Goal: Find specific page/section: Find specific page/section

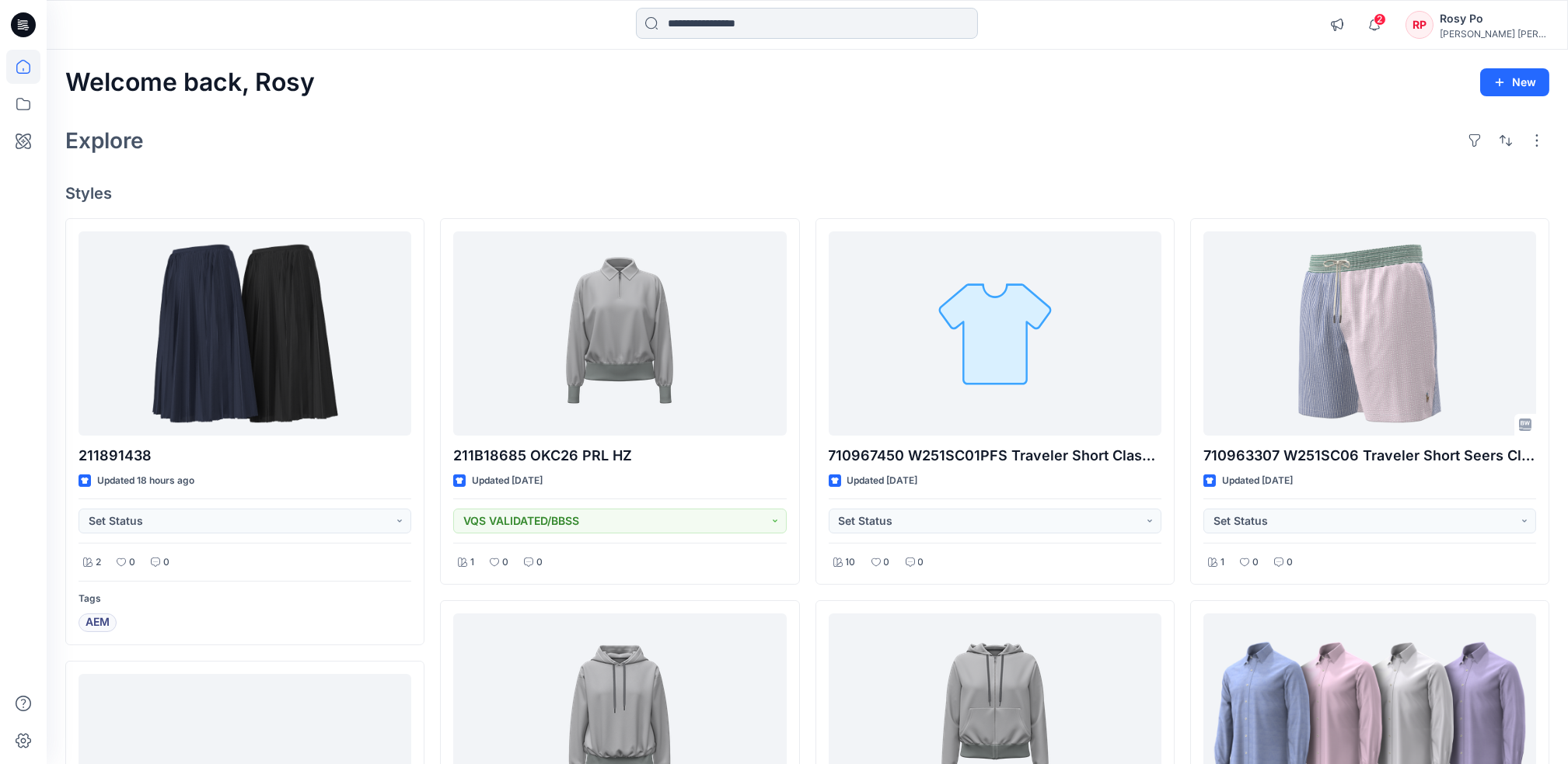
click at [757, 20] on input at bounding box center [806, 23] width 342 height 31
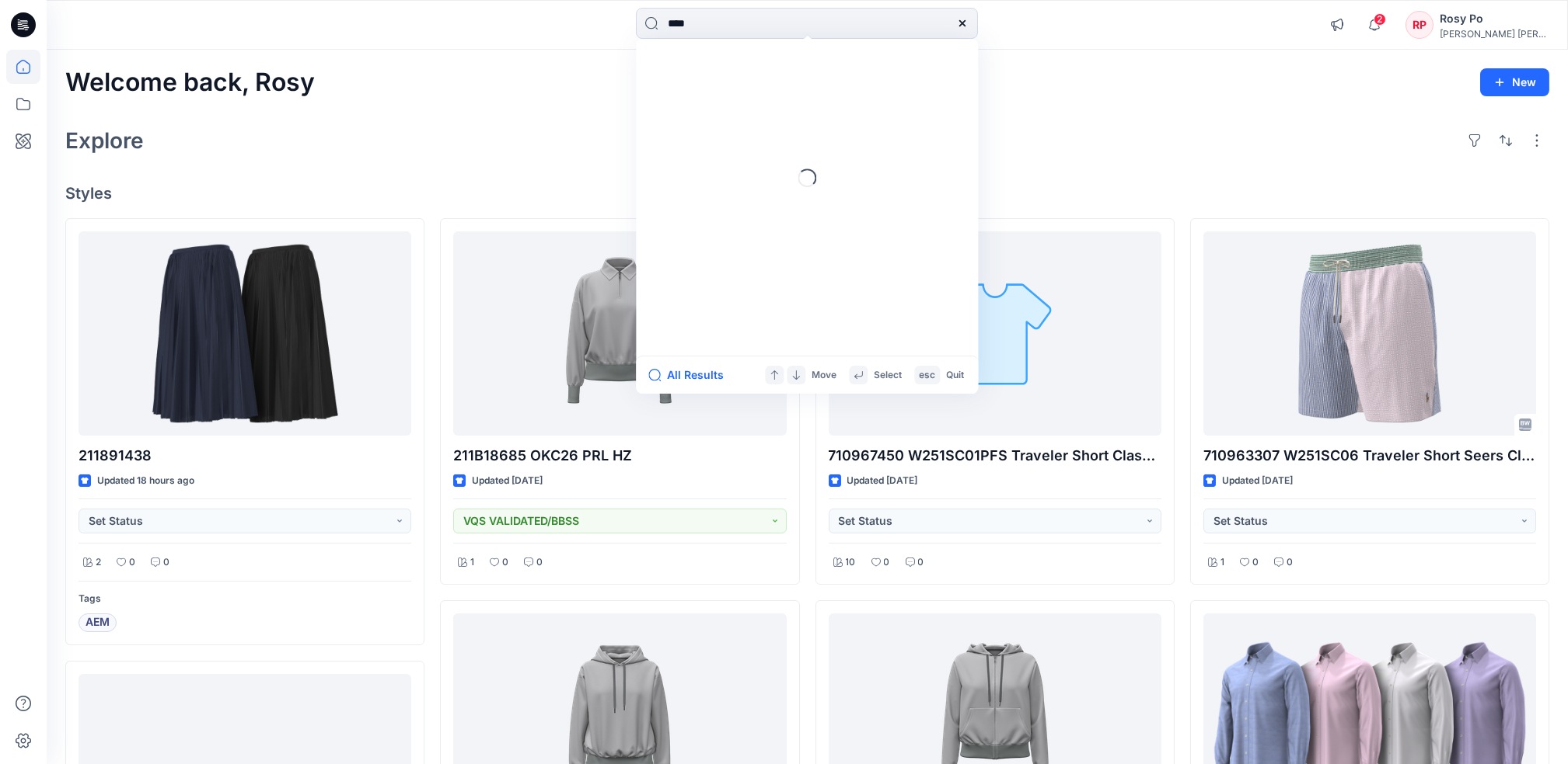
type input "*****"
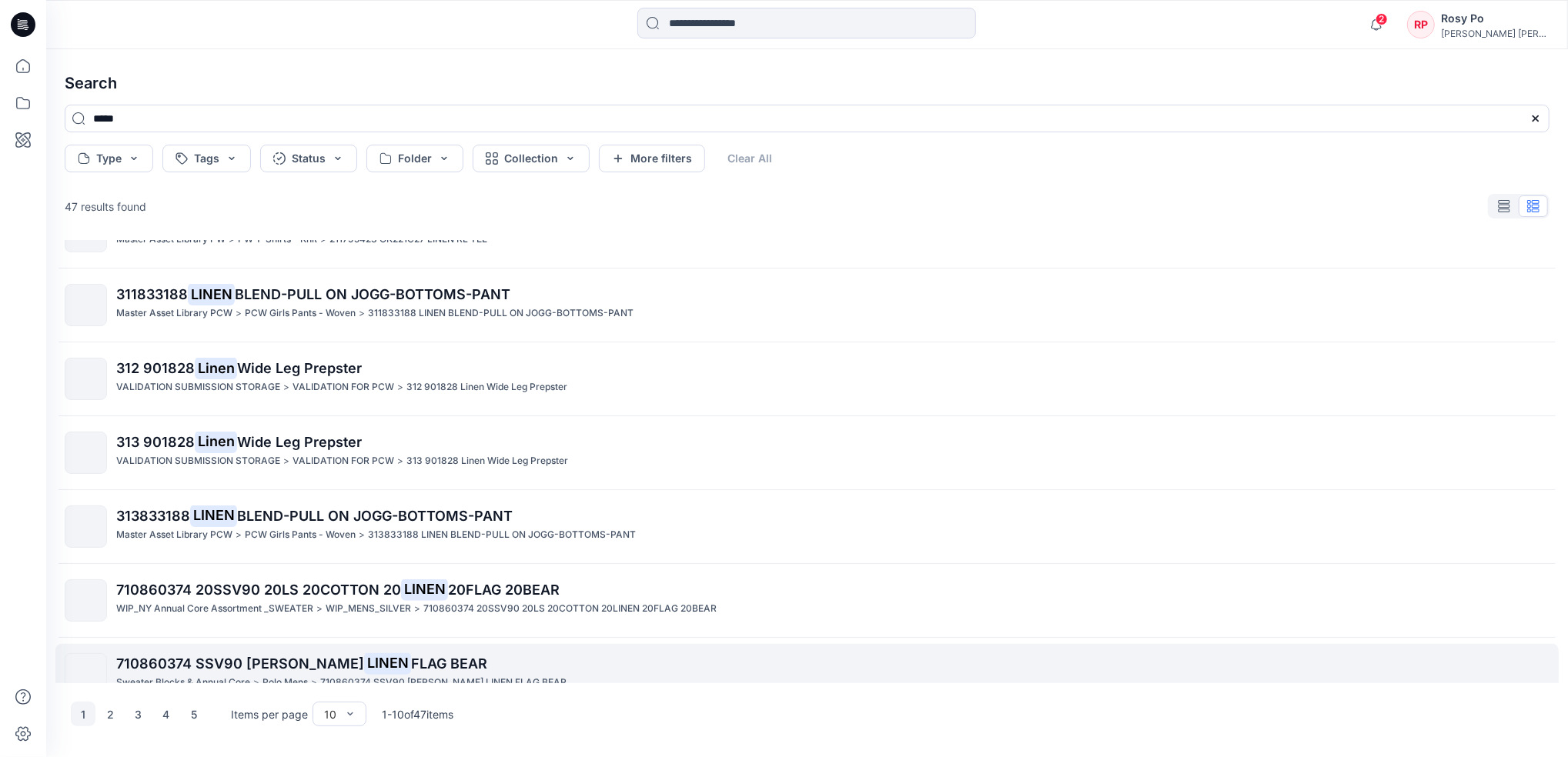
scroll to position [295, 0]
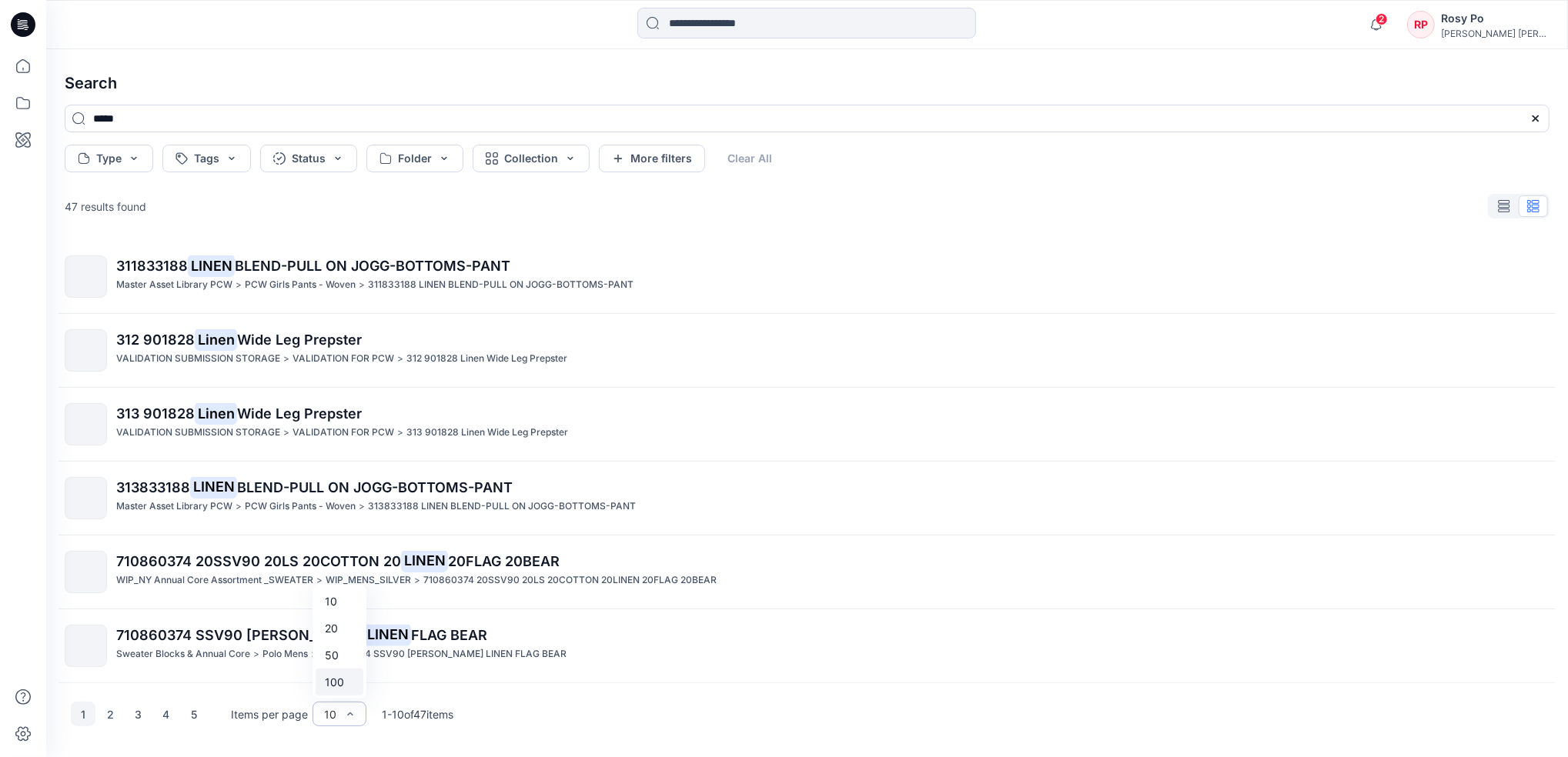
click at [331, 684] on div "100" at bounding box center [339, 682] width 47 height 27
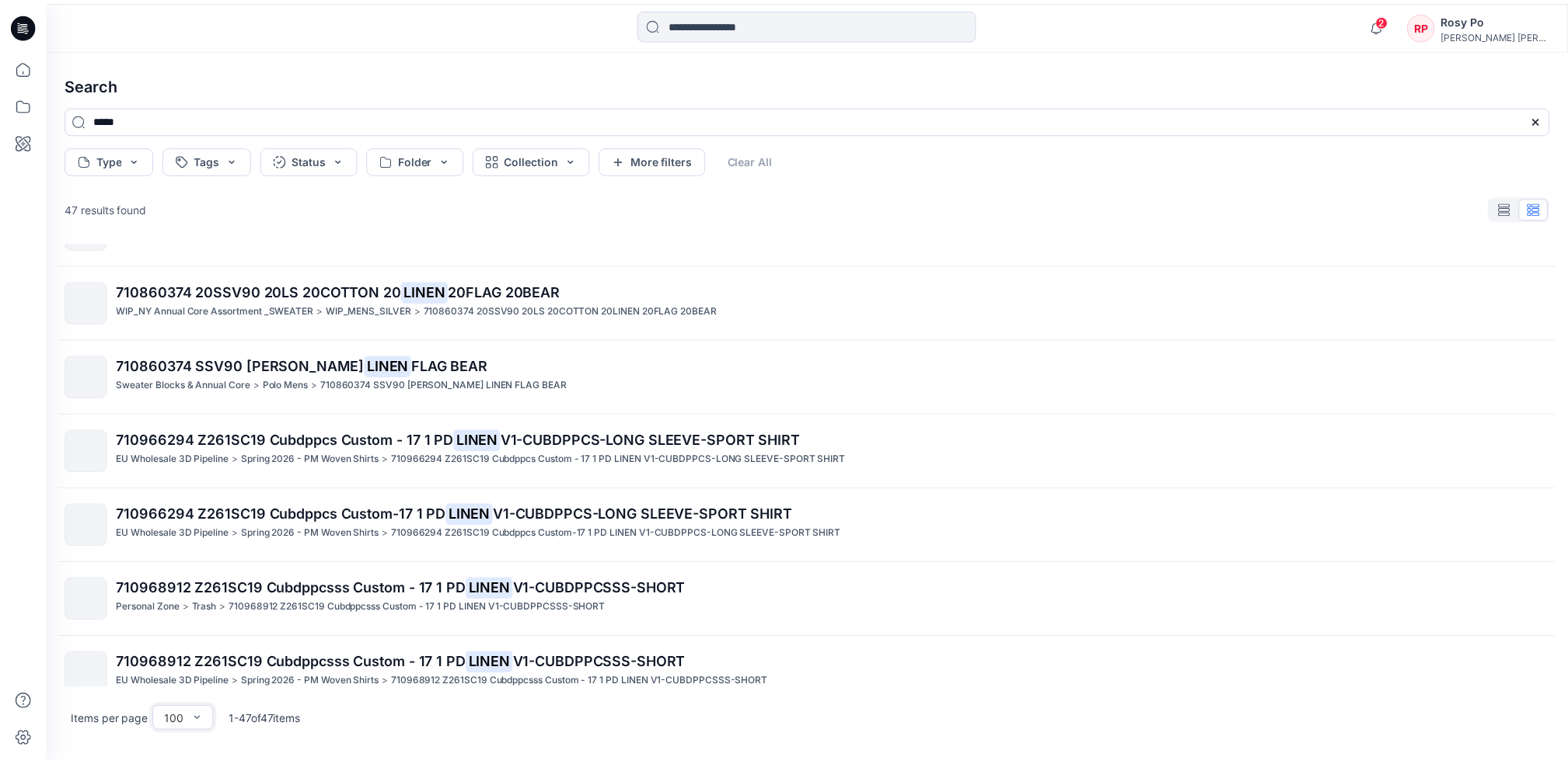
scroll to position [159, 0]
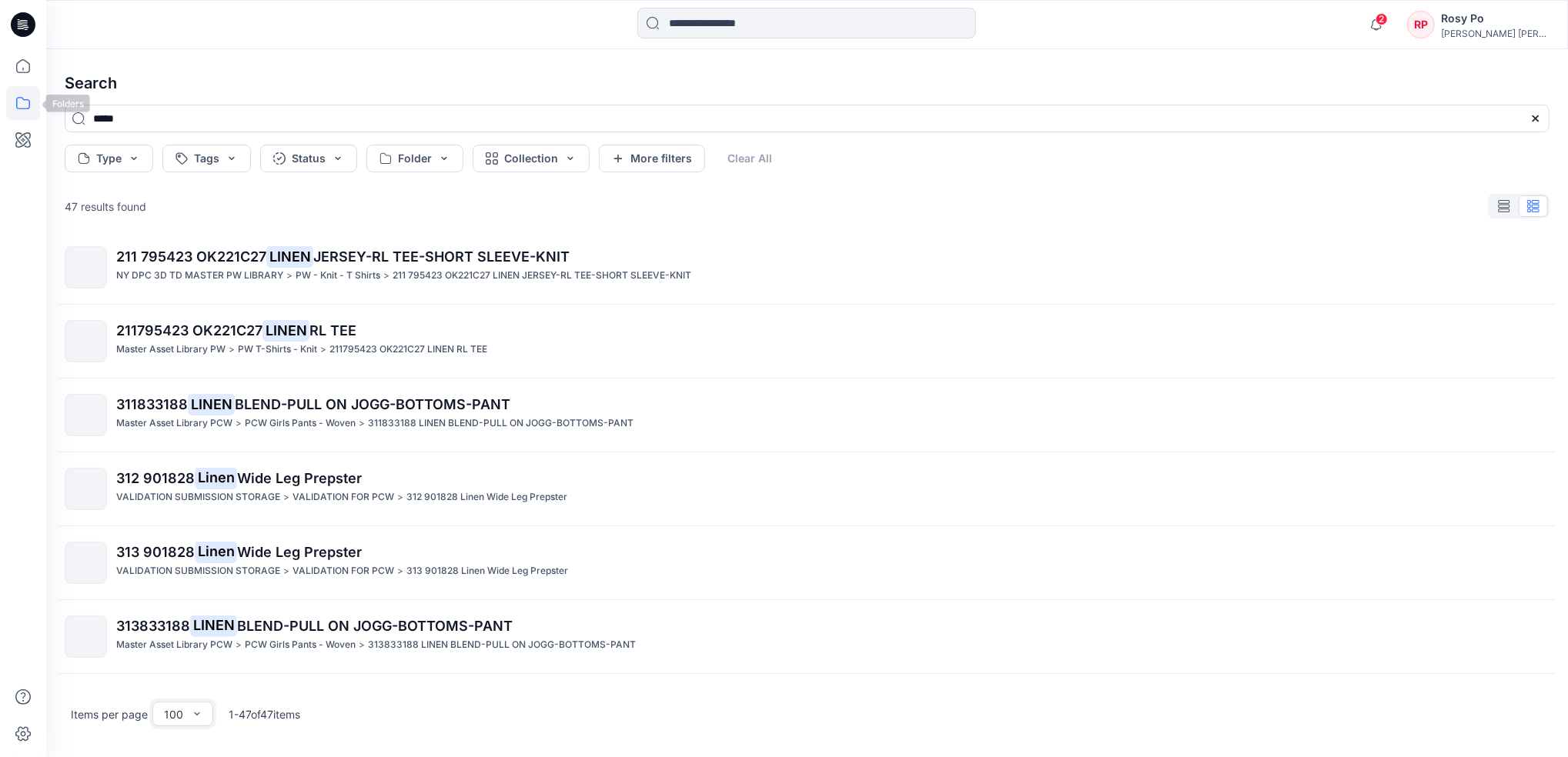
click at [21, 103] on icon at bounding box center [23, 103] width 34 height 34
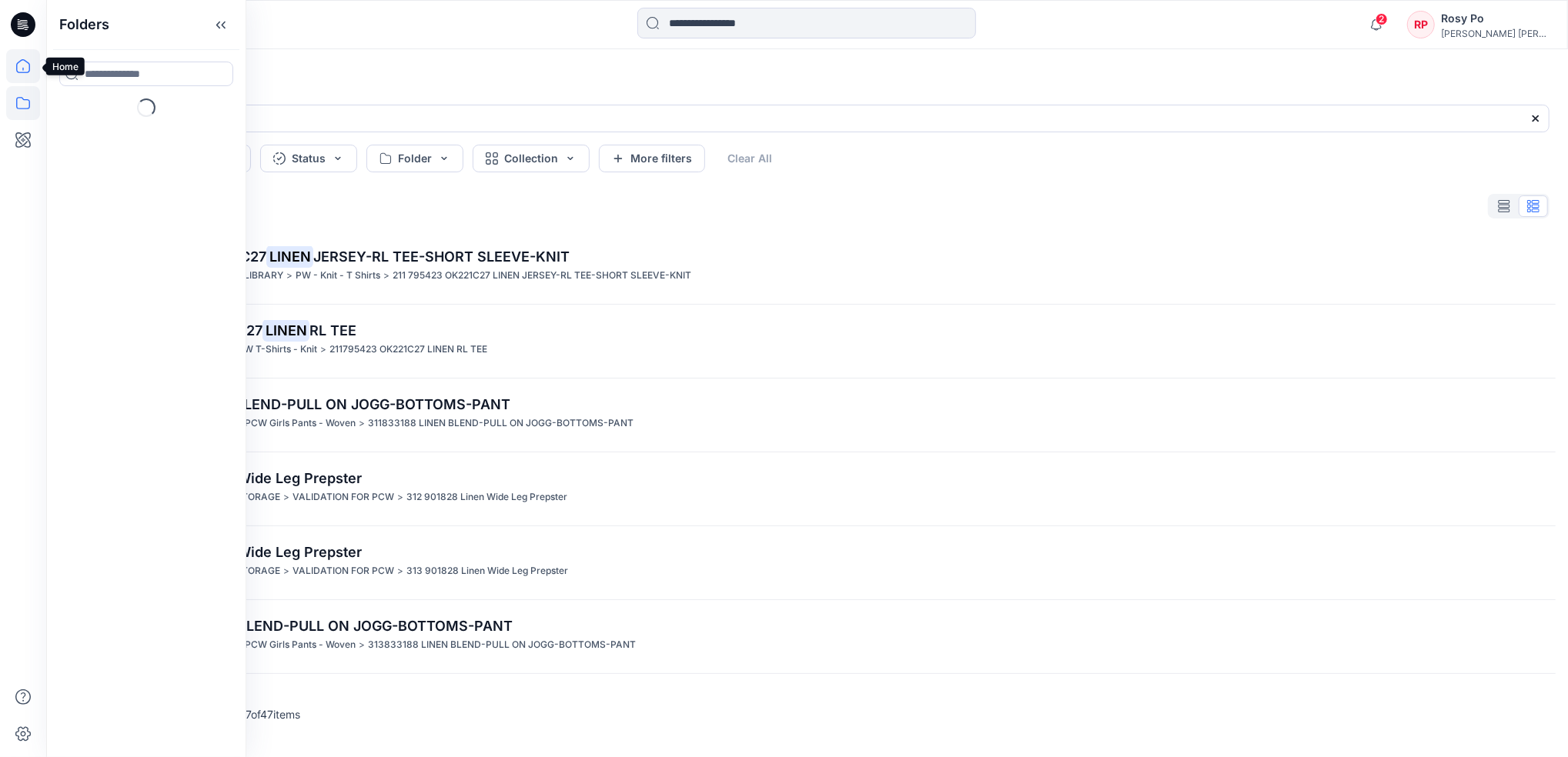
click at [28, 65] on icon at bounding box center [23, 66] width 34 height 34
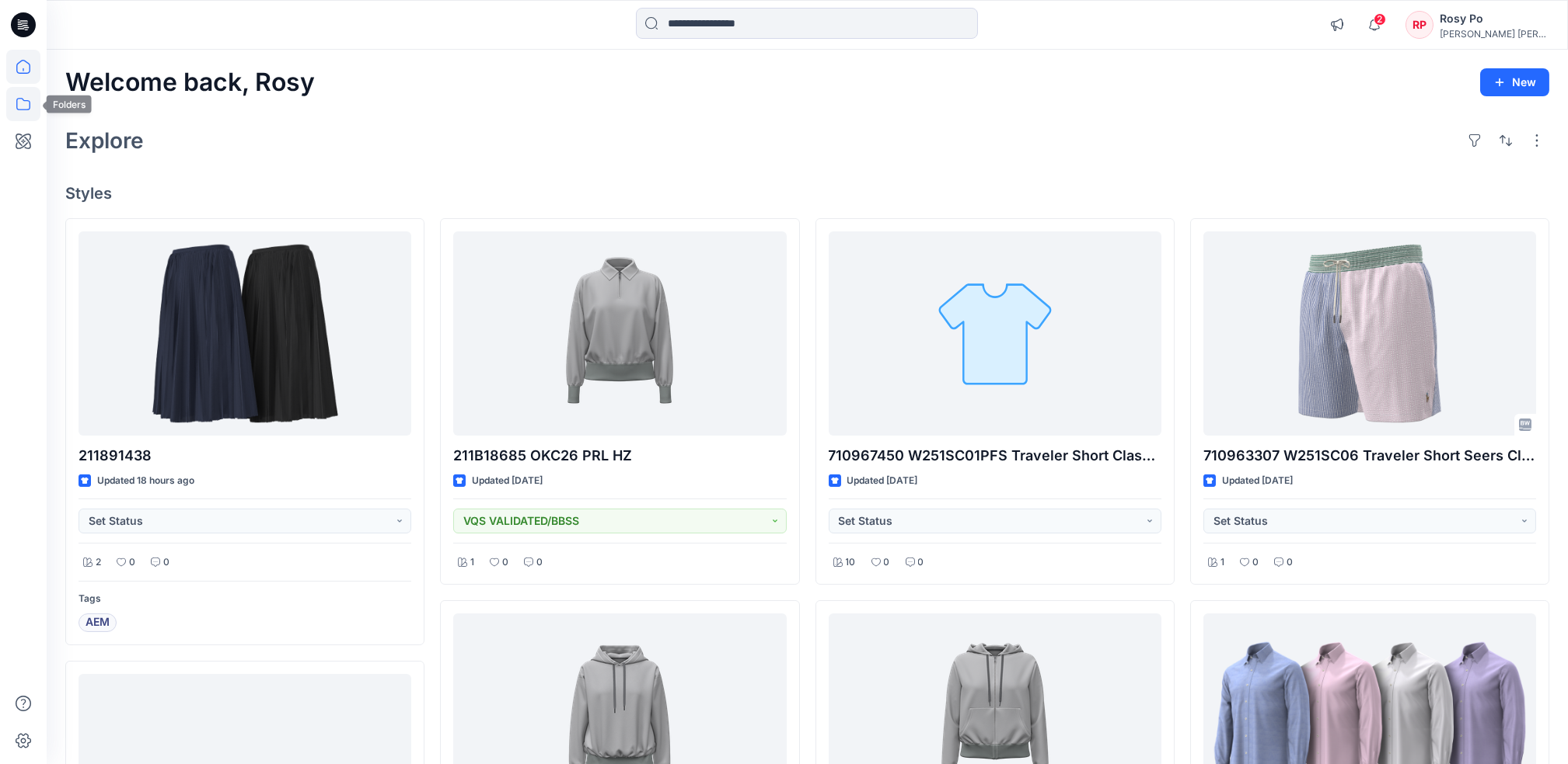
click at [35, 106] on icon at bounding box center [23, 104] width 35 height 35
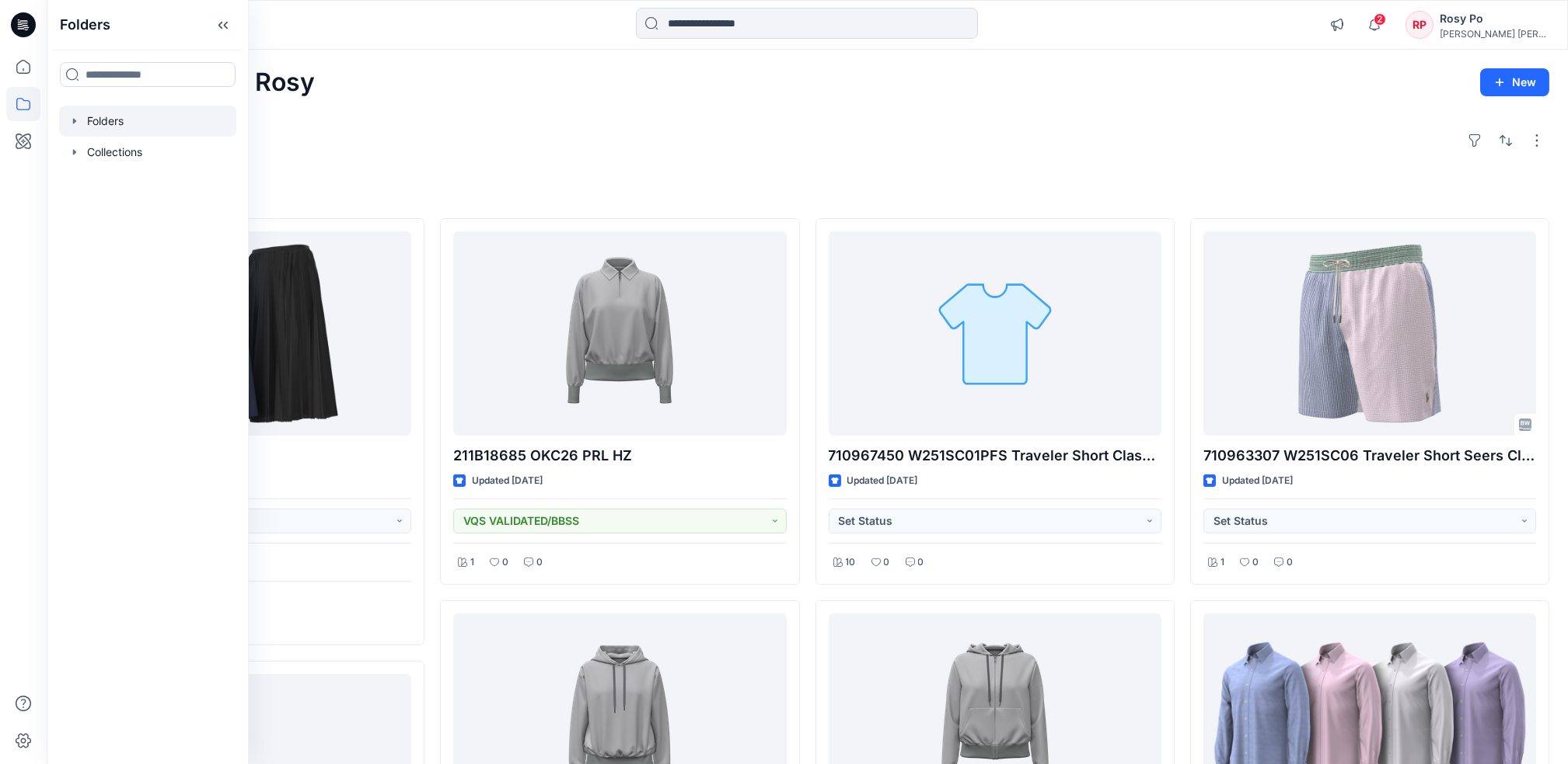
click at [95, 128] on div at bounding box center [148, 121] width 178 height 31
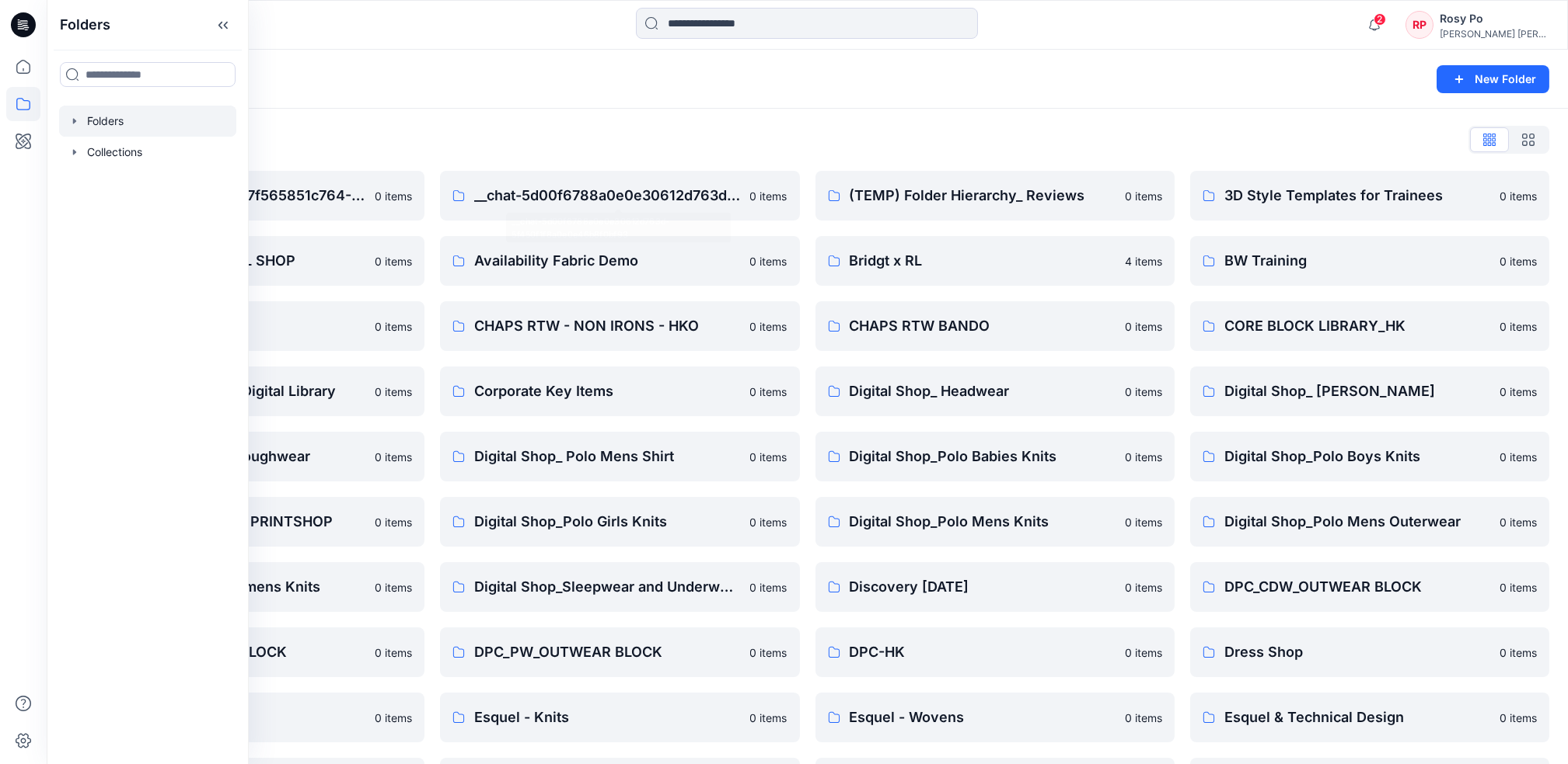
click at [764, 108] on div "Folders New Folder" at bounding box center [807, 79] width 1521 height 59
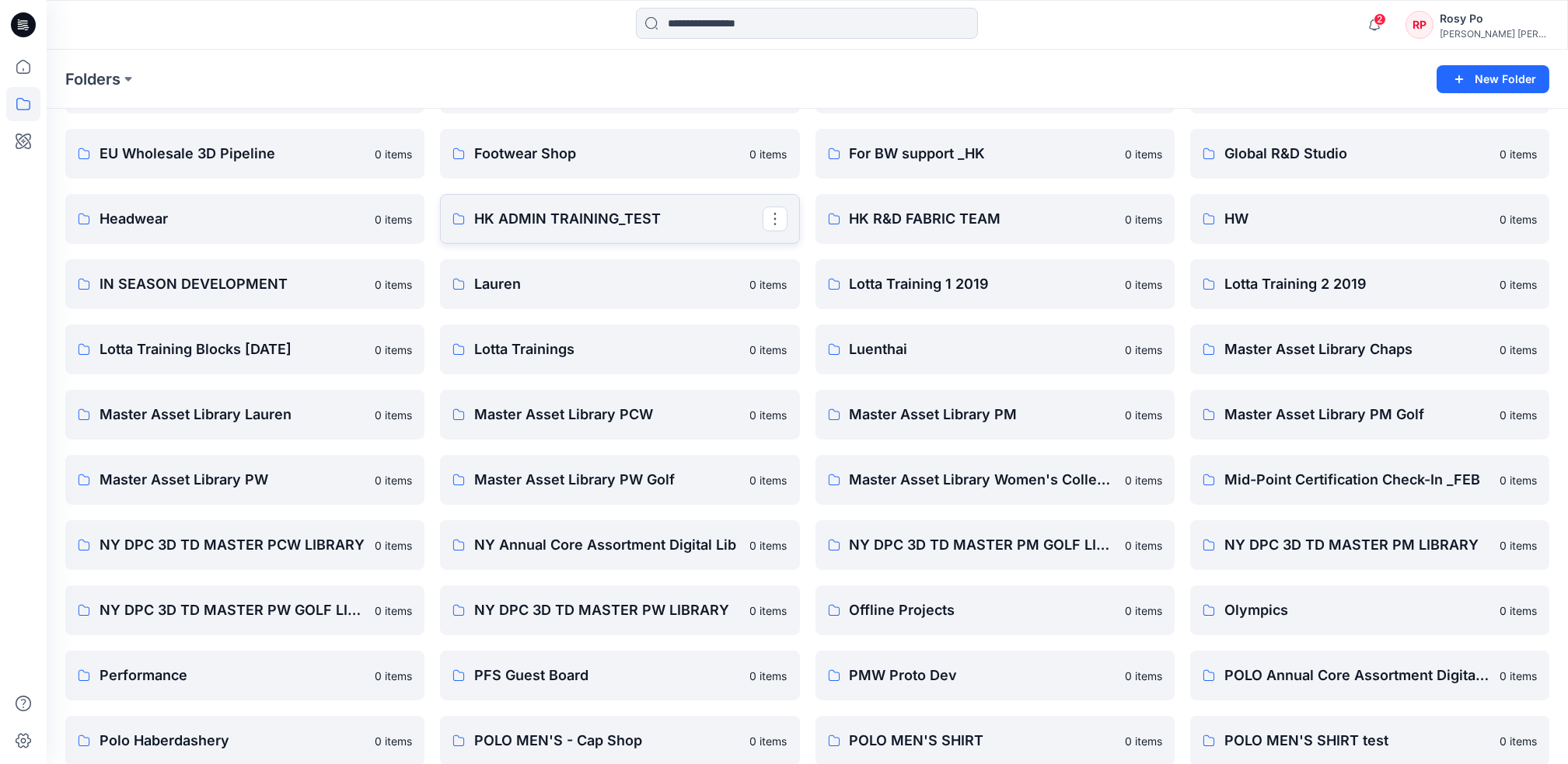
scroll to position [725, 0]
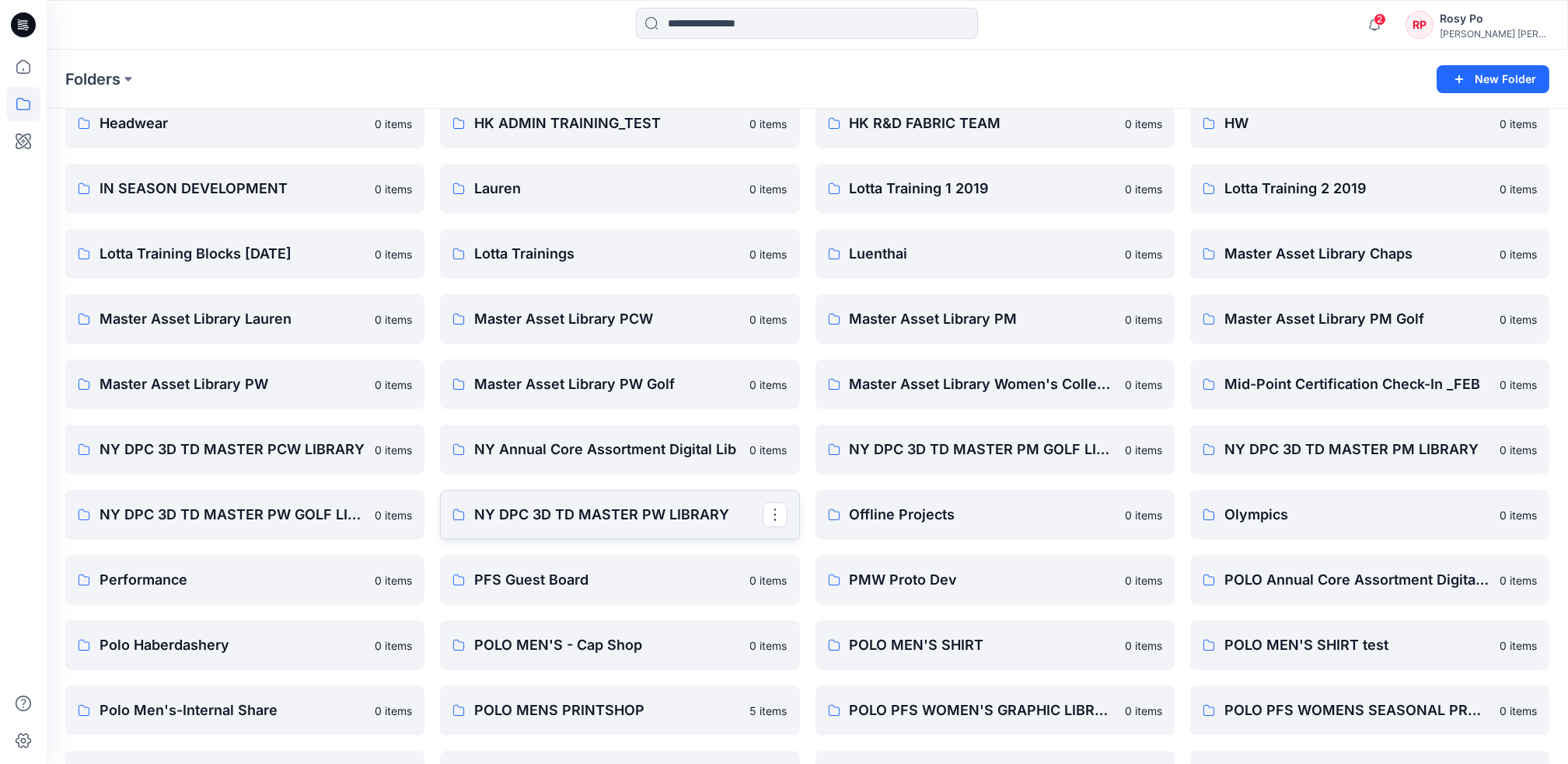
click at [621, 517] on p "NY DPC 3D TD MASTER PW LIBRARY" at bounding box center [618, 515] width 288 height 22
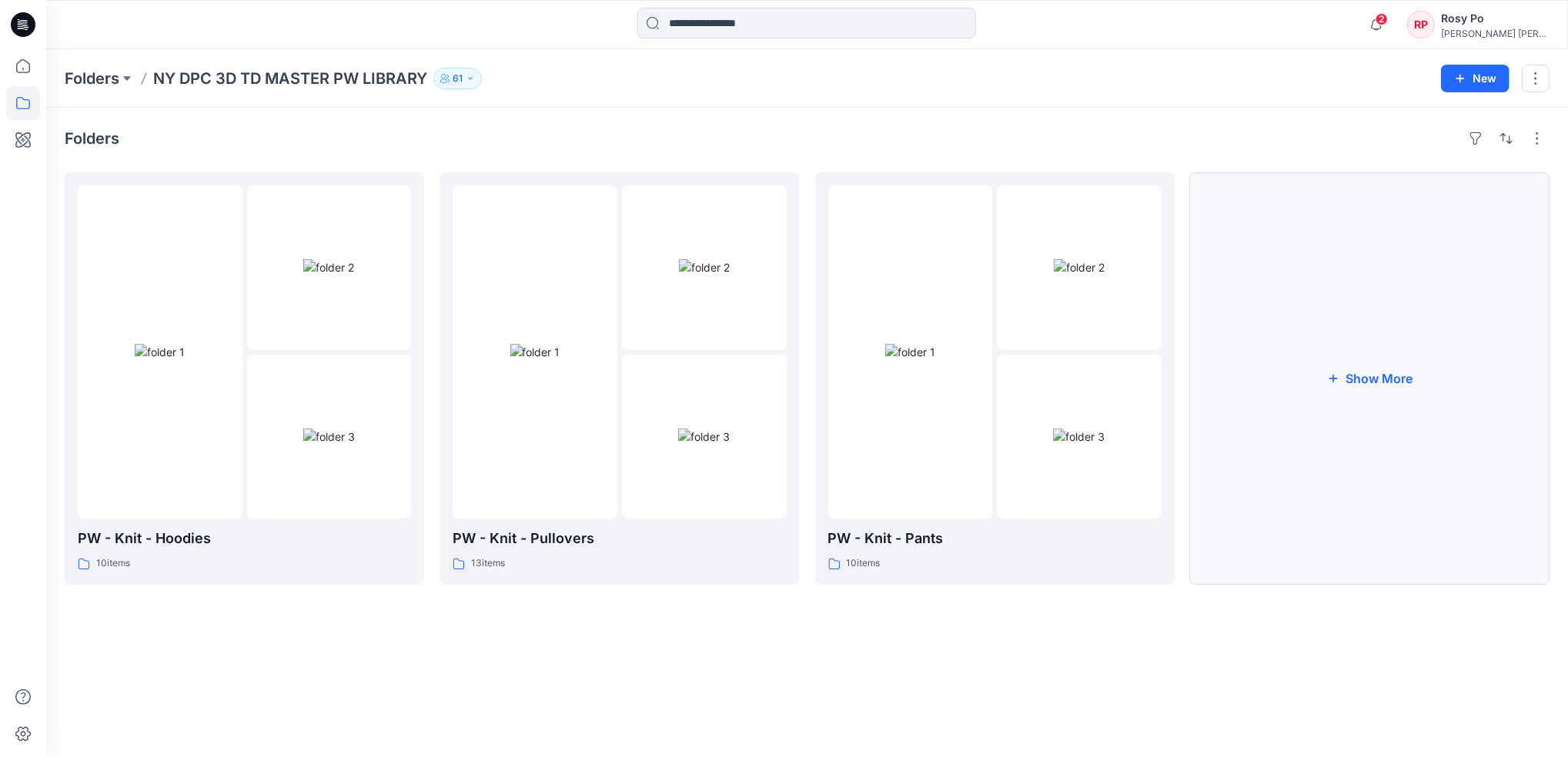
click at [1283, 381] on button "Show More" at bounding box center [1369, 378] width 360 height 412
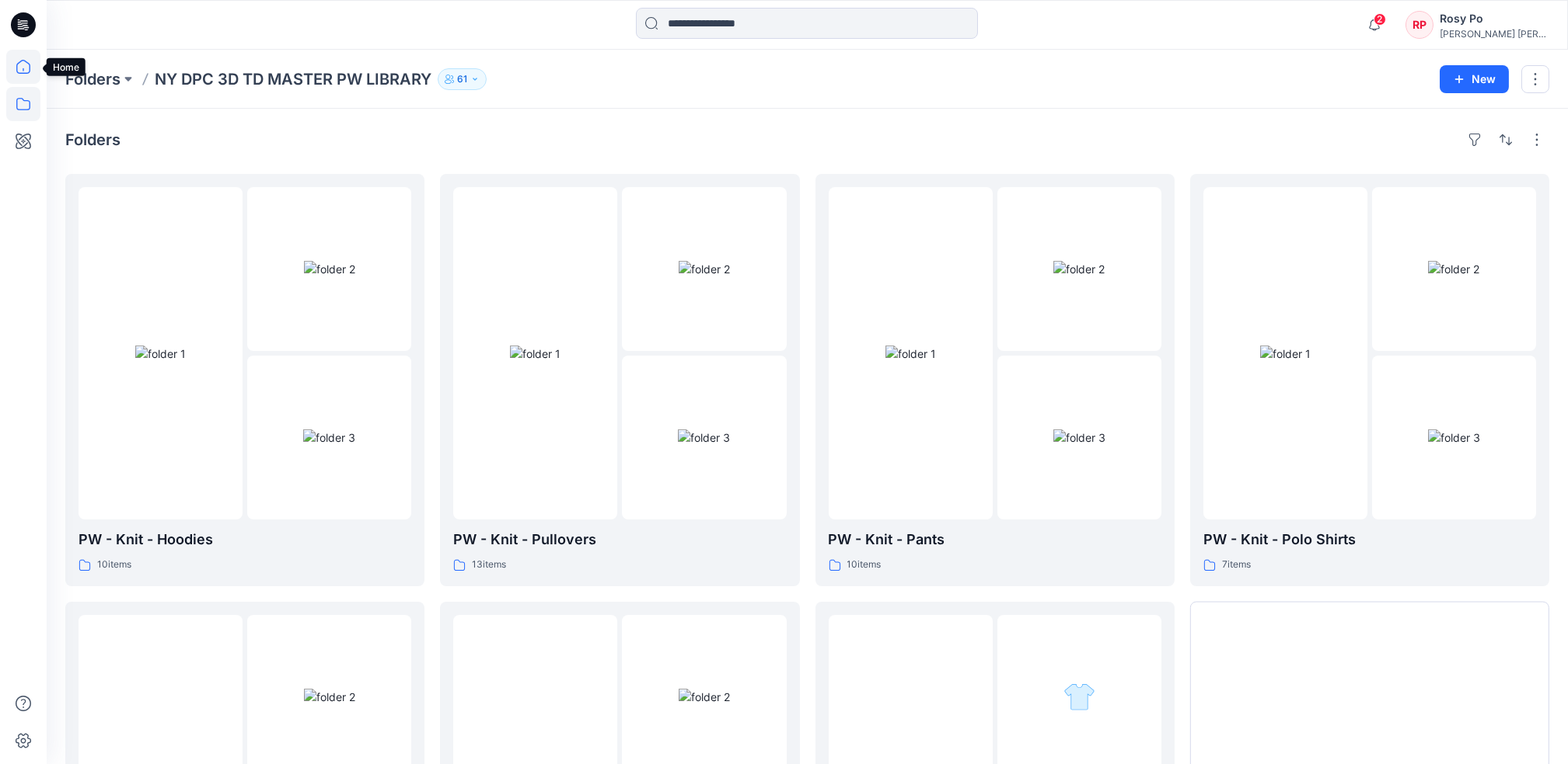
click at [20, 72] on icon at bounding box center [23, 67] width 35 height 35
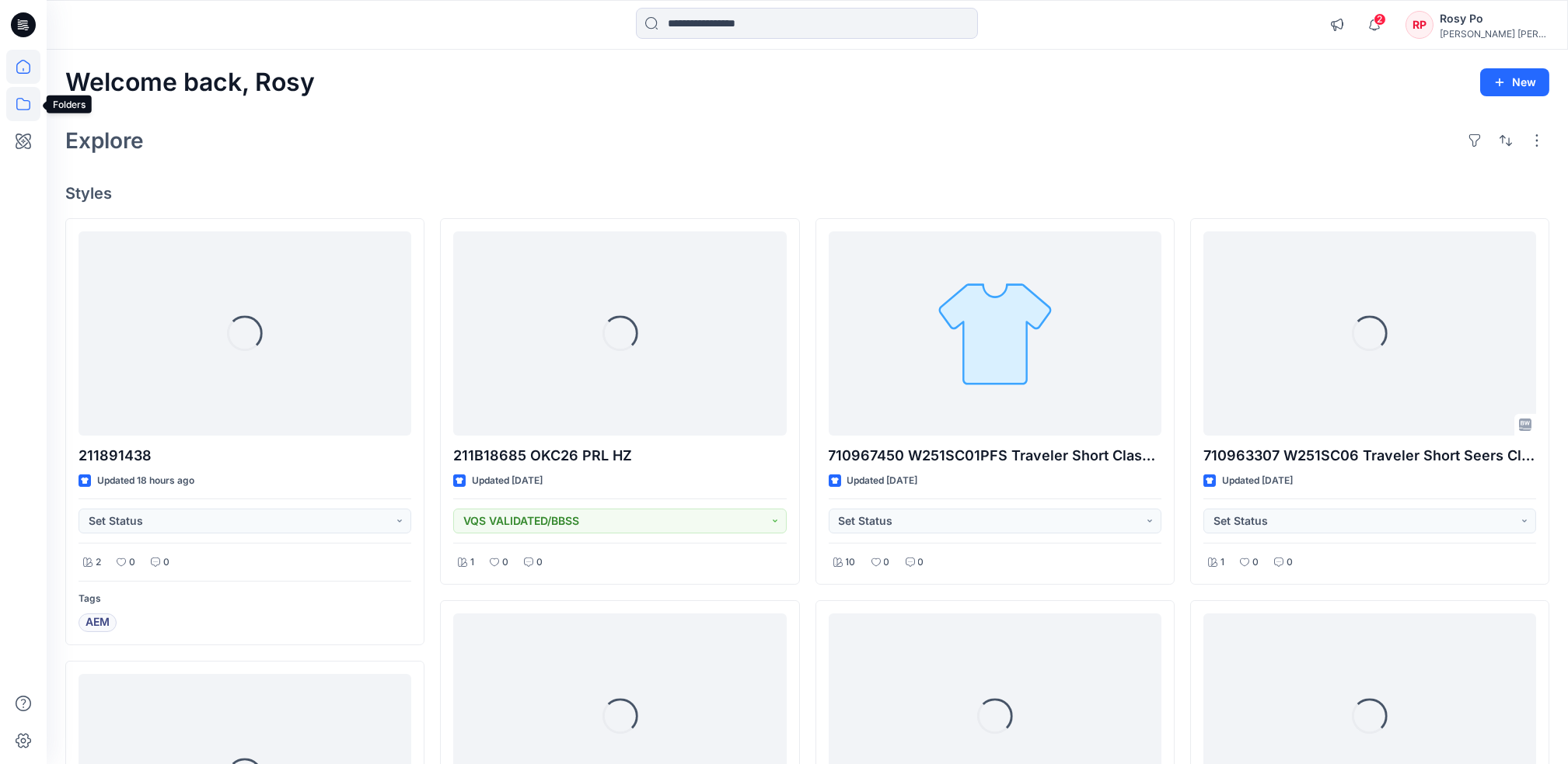
click at [25, 98] on icon at bounding box center [23, 104] width 35 height 35
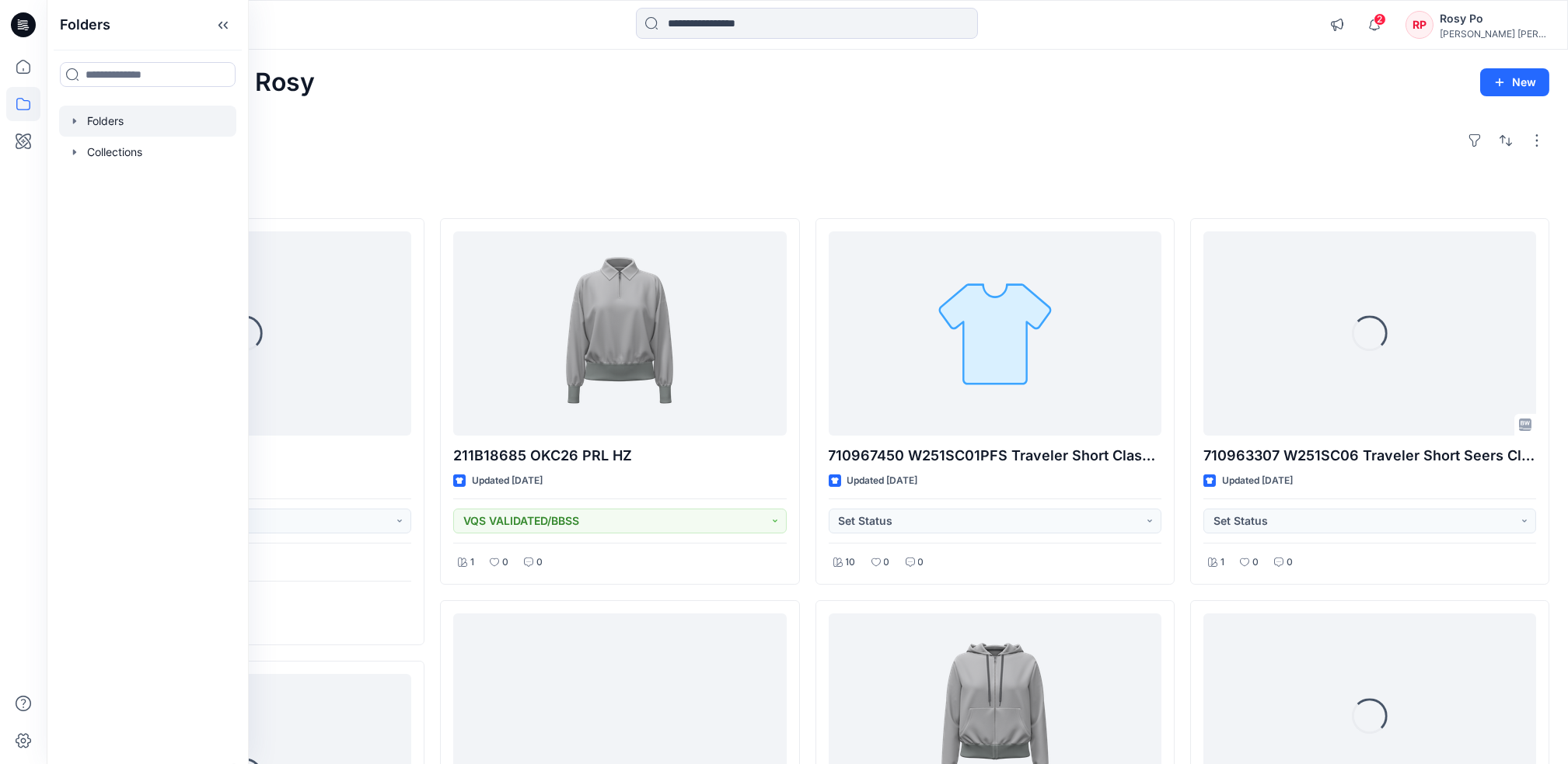
click at [107, 120] on div at bounding box center [148, 121] width 178 height 31
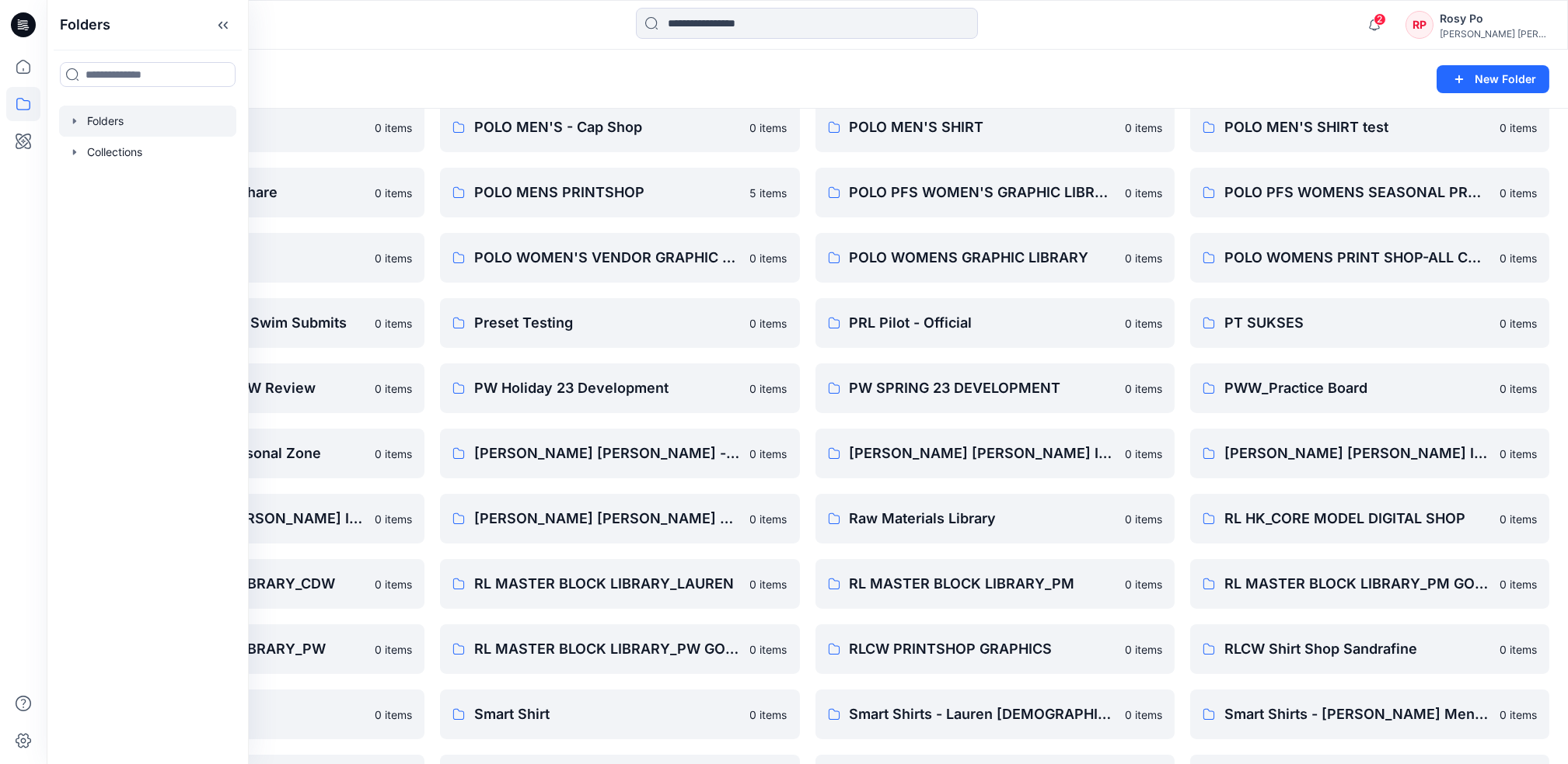
scroll to position [1240, 0]
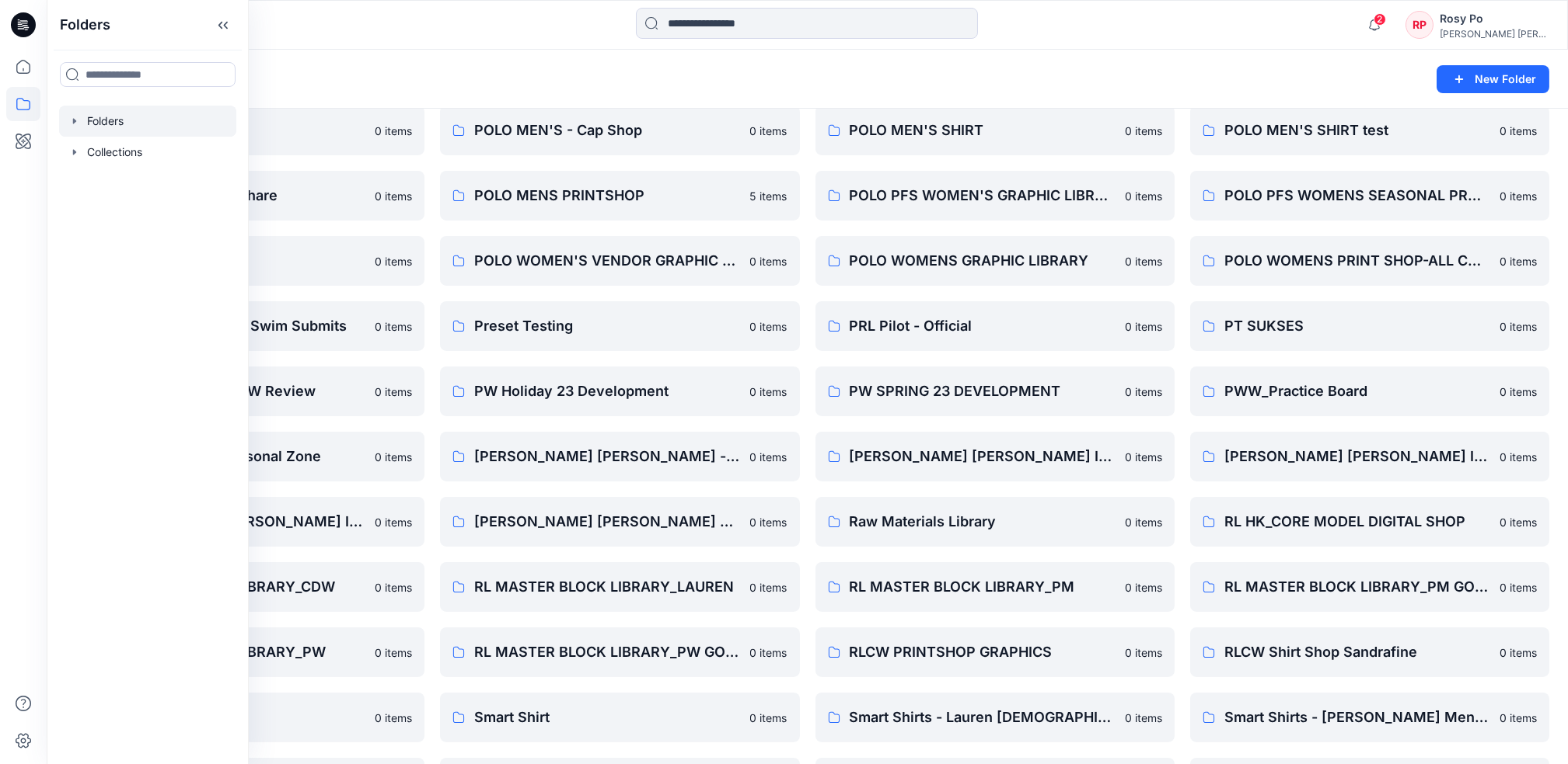
click at [997, 70] on div "Folders" at bounding box center [747, 79] width 1363 height 22
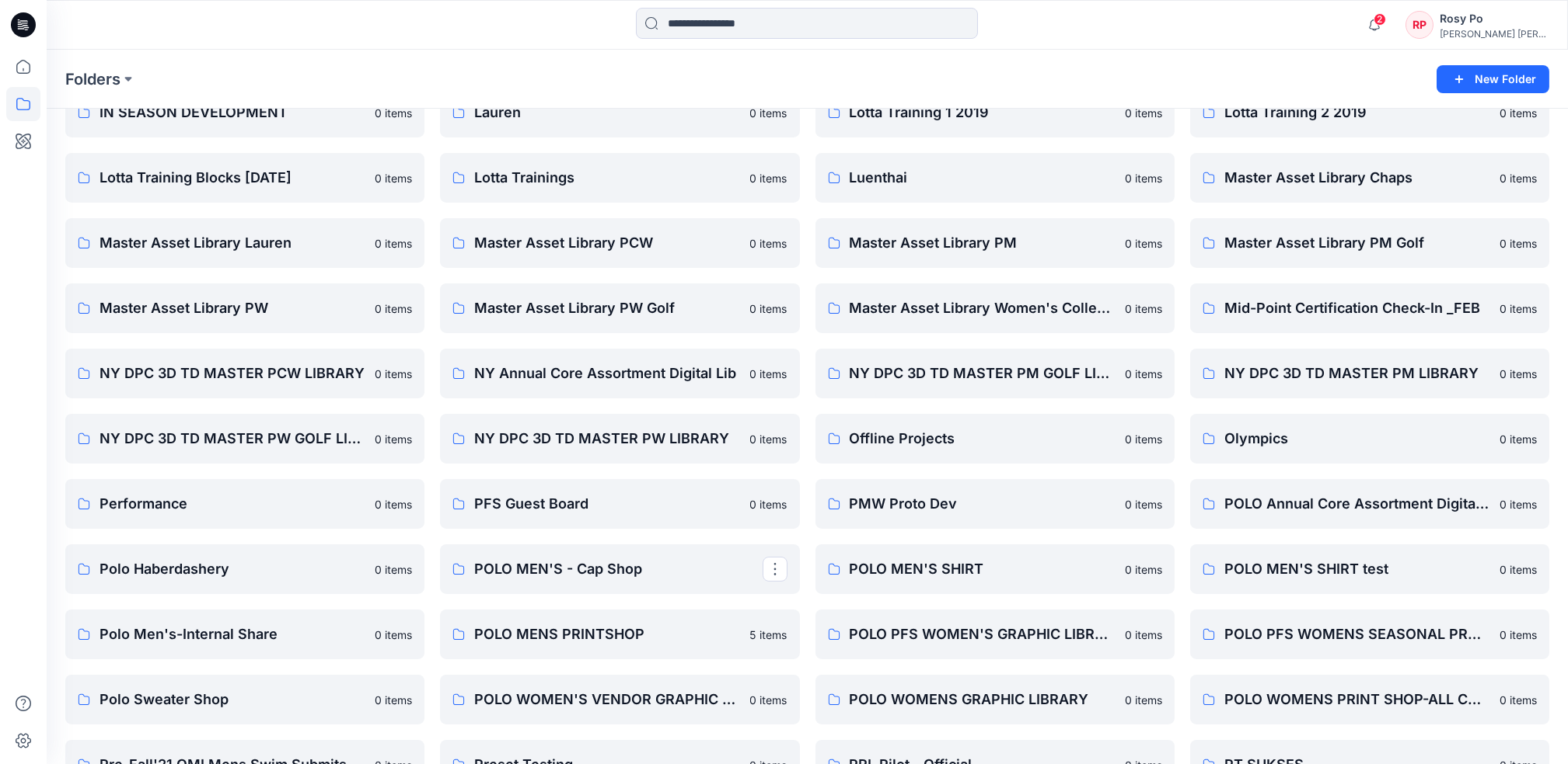
scroll to position [722, 0]
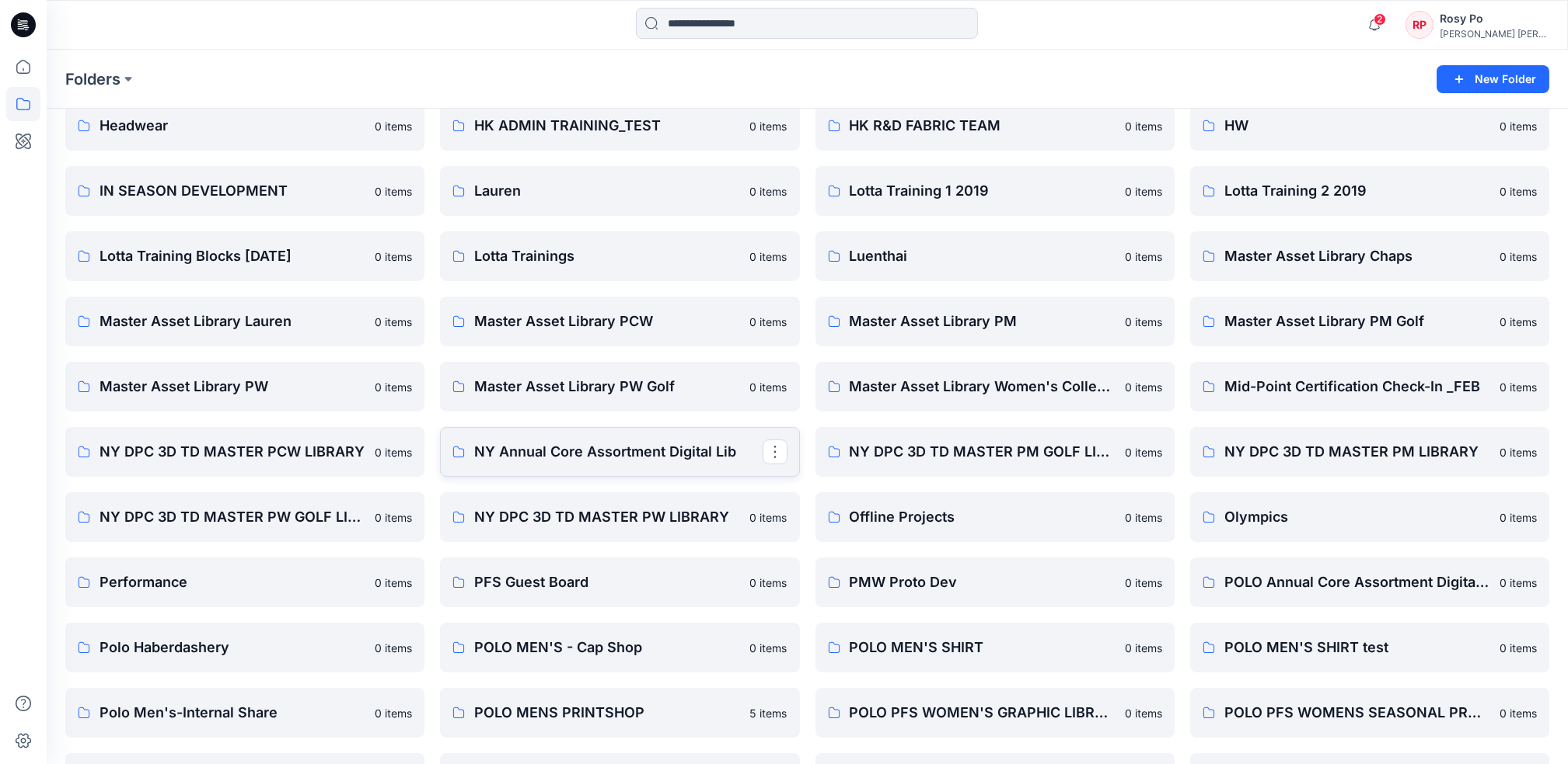
click at [606, 454] on p "NY Annual Core Assortment Digital Lib" at bounding box center [618, 452] width 288 height 22
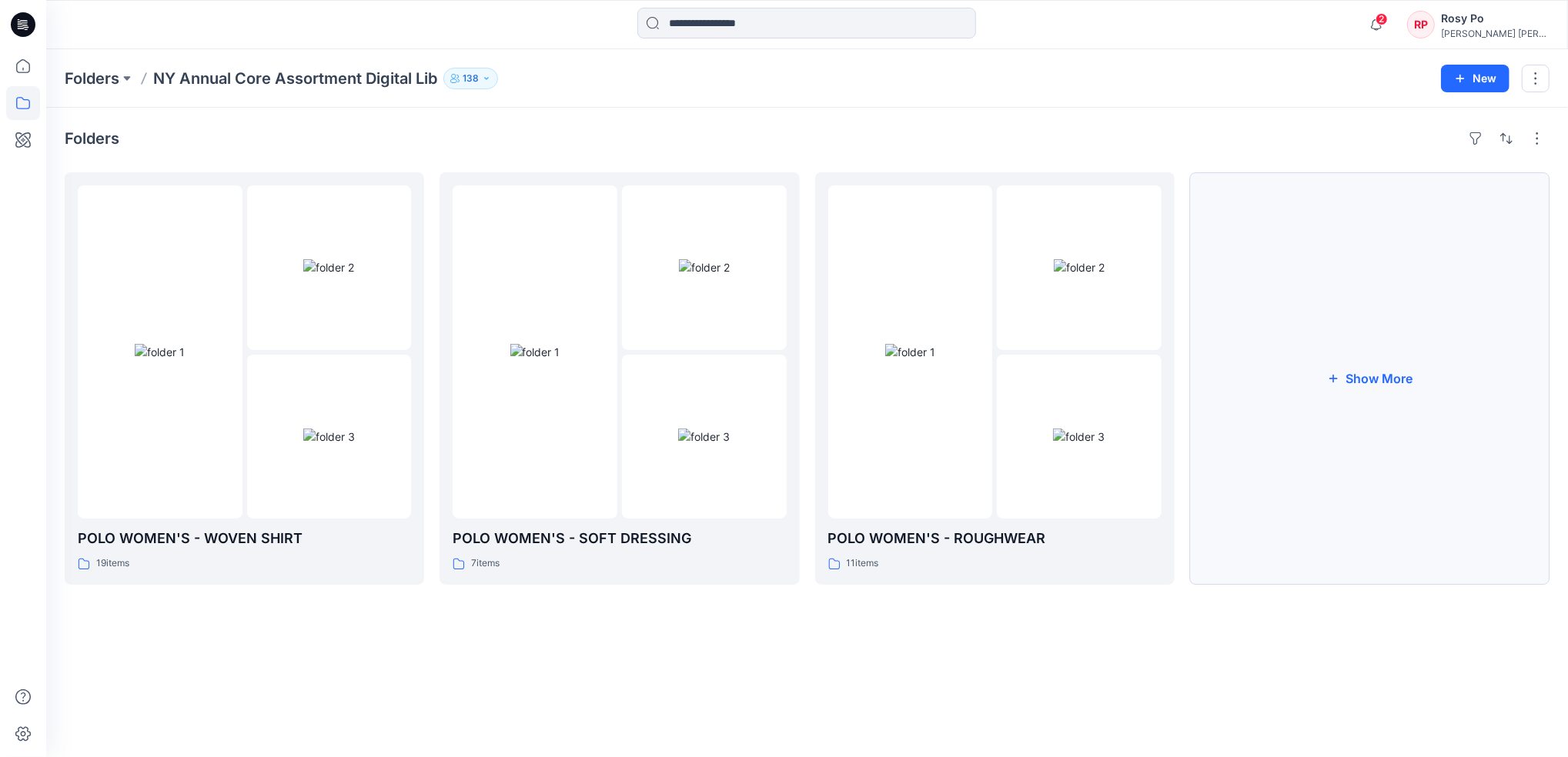
click at [1420, 358] on button "Show More" at bounding box center [1369, 378] width 360 height 412
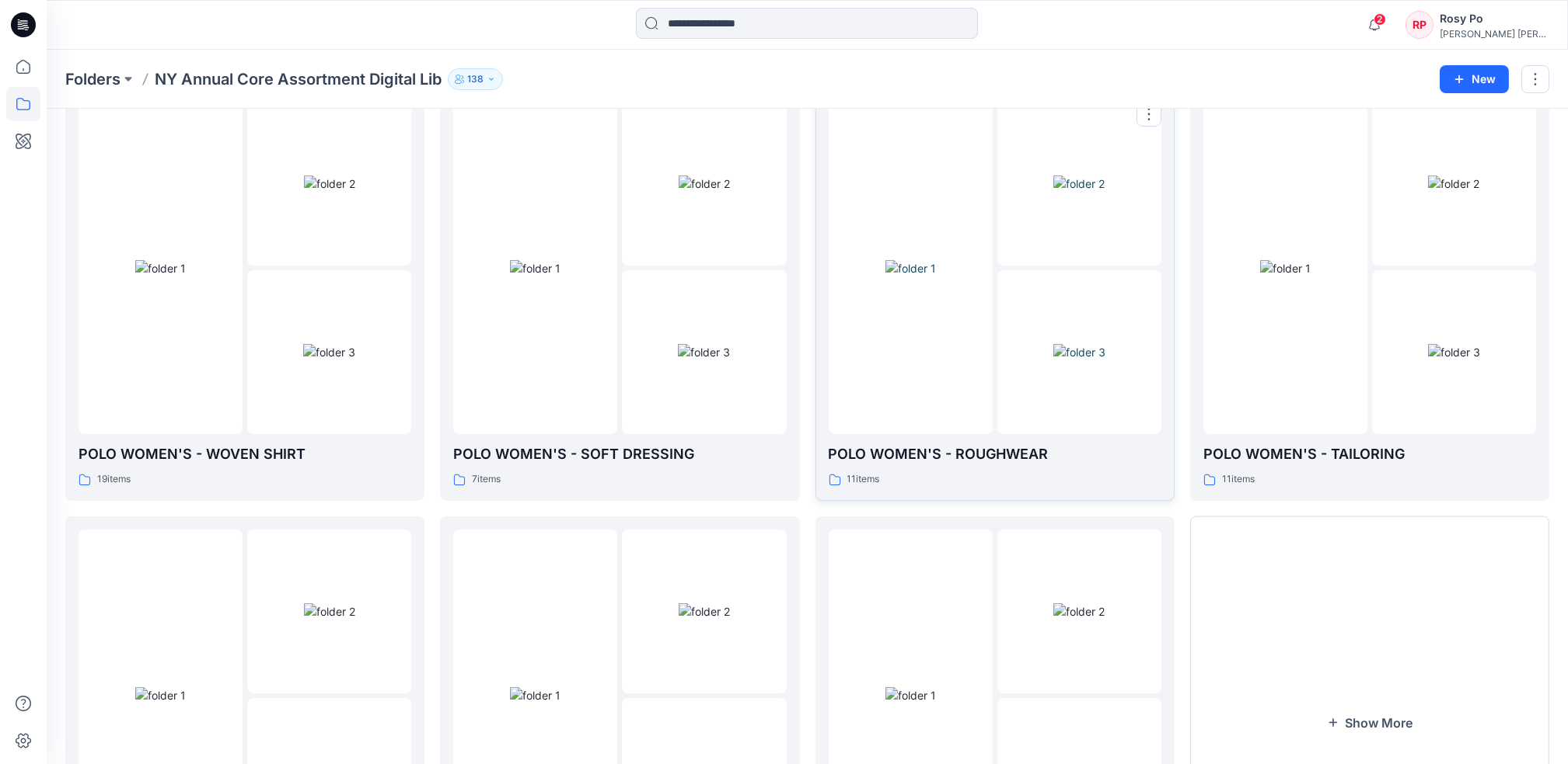
scroll to position [190, 0]
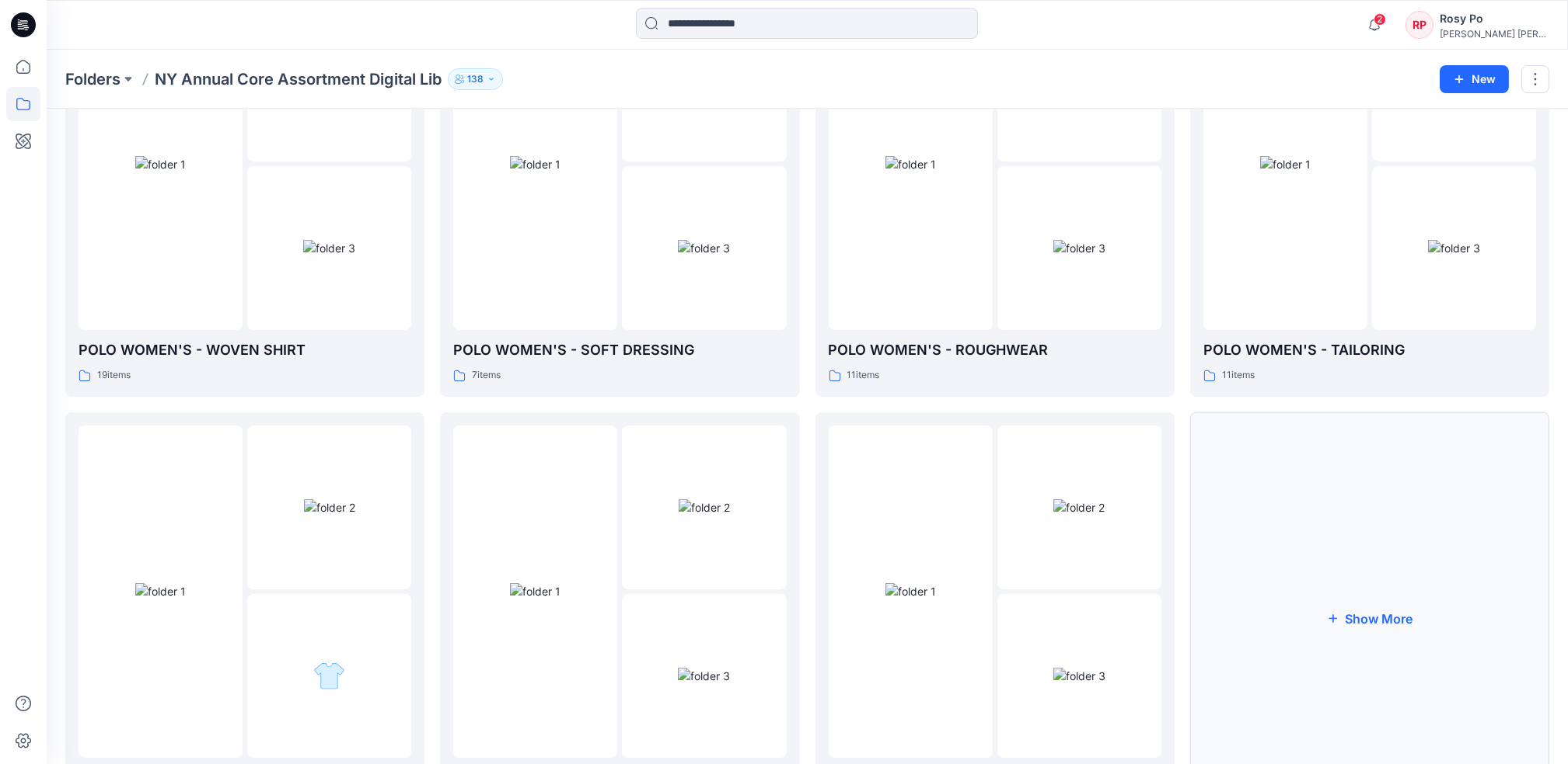
click at [1411, 573] on button "Show More" at bounding box center [1369, 618] width 359 height 413
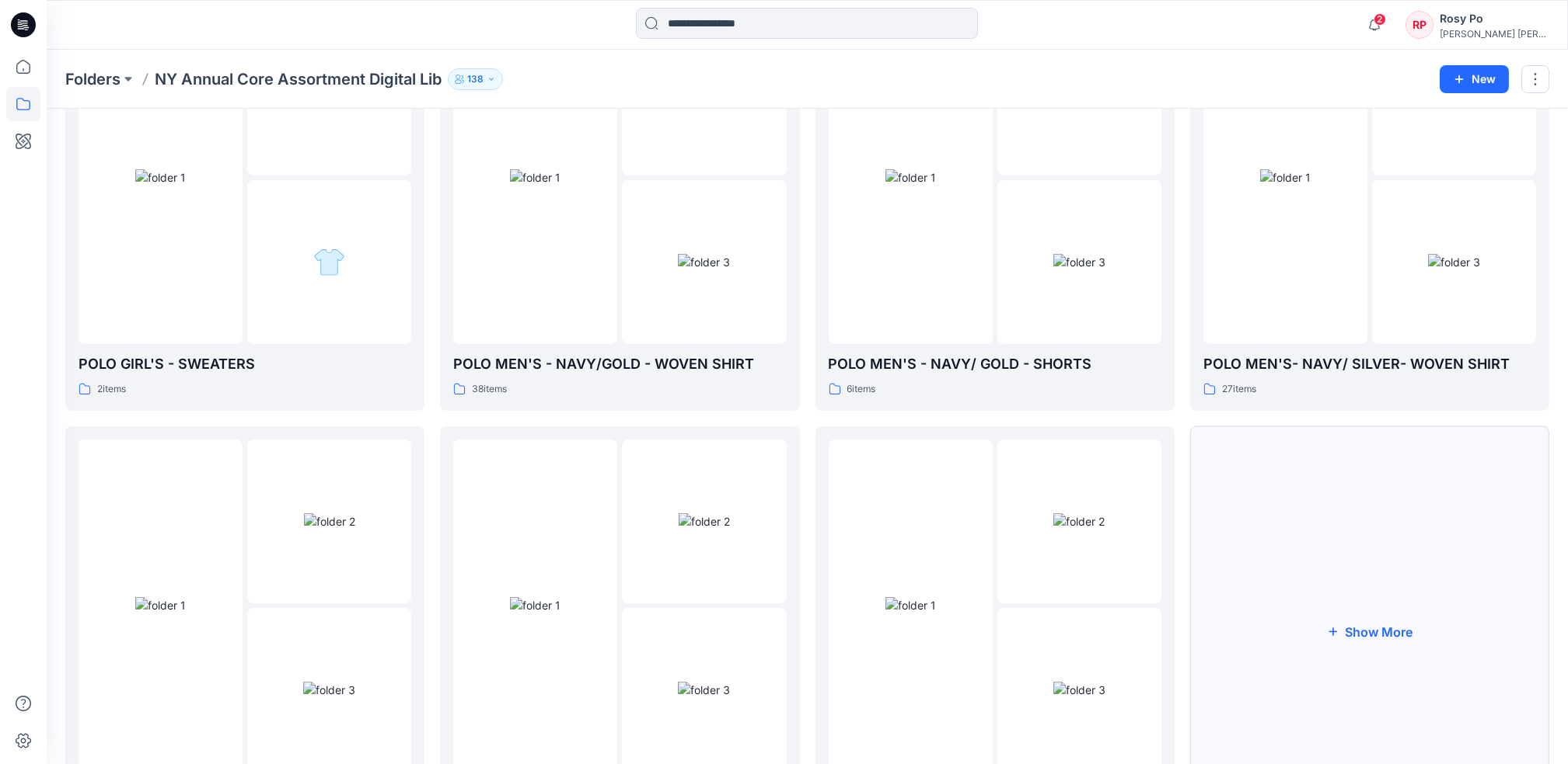
click at [1289, 564] on button "Show More" at bounding box center [1369, 633] width 359 height 413
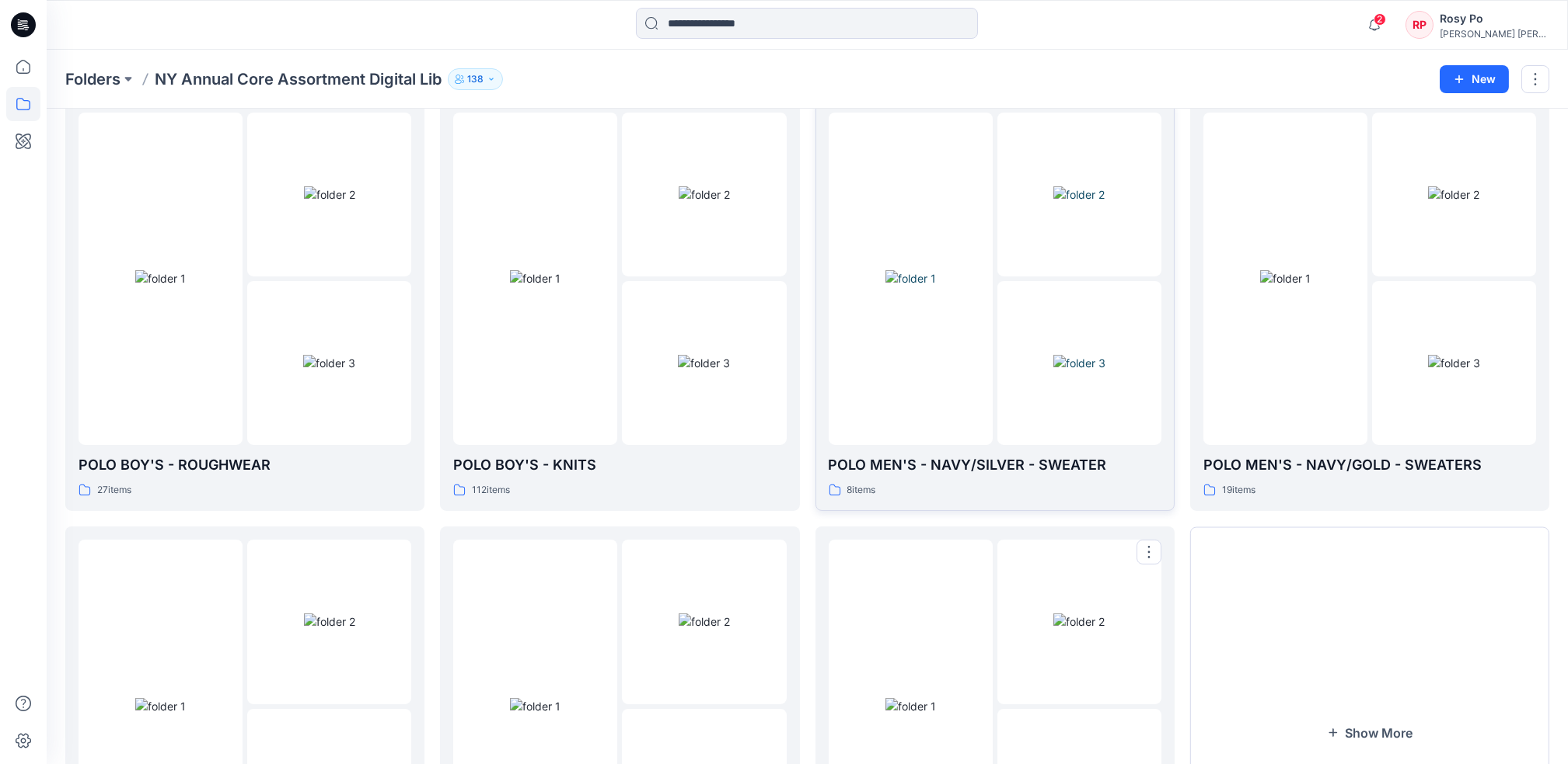
scroll to position [1018, 0]
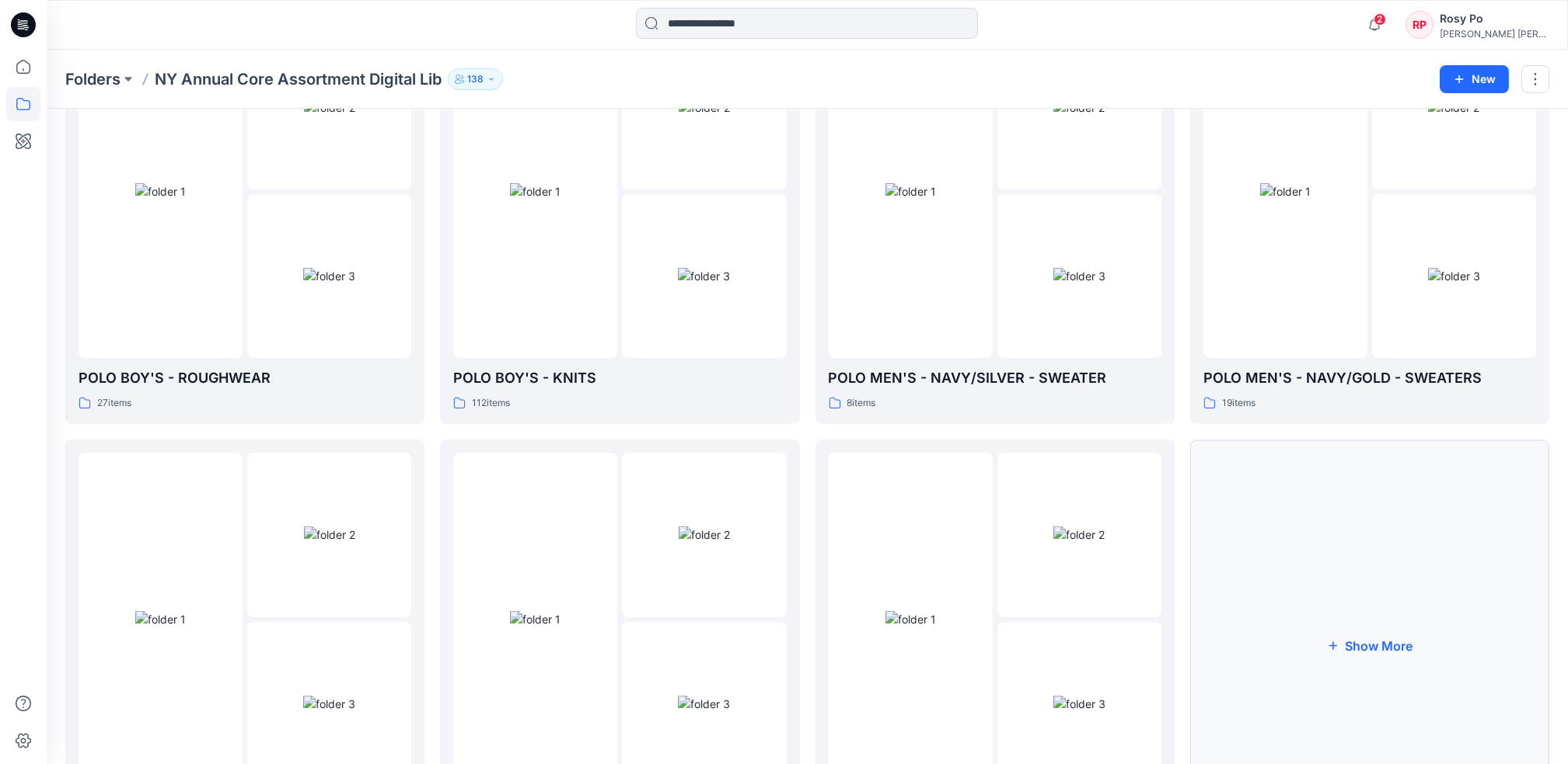
click at [1453, 558] on button "Show More" at bounding box center [1369, 645] width 359 height 413
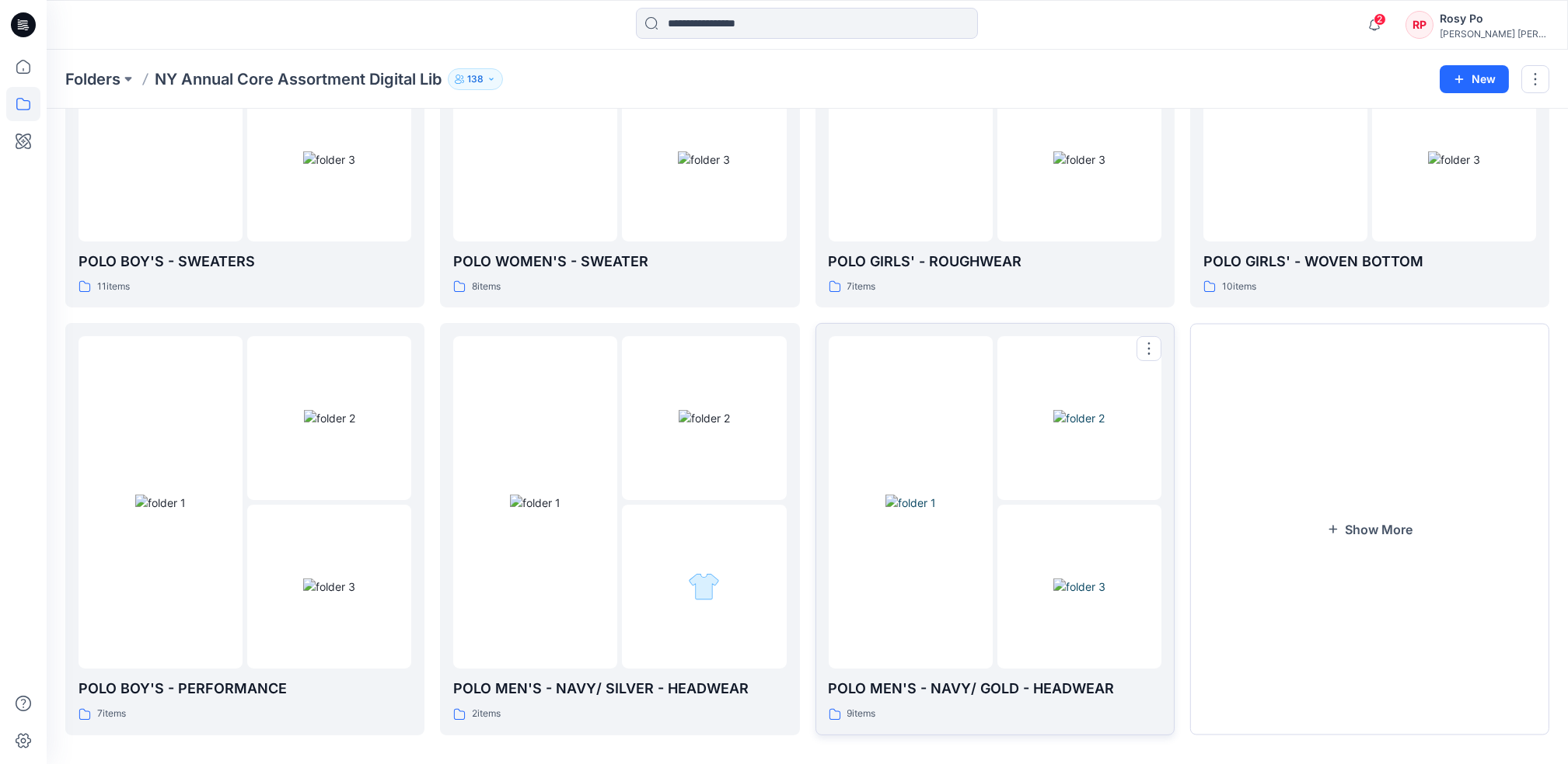
scroll to position [1576, 0]
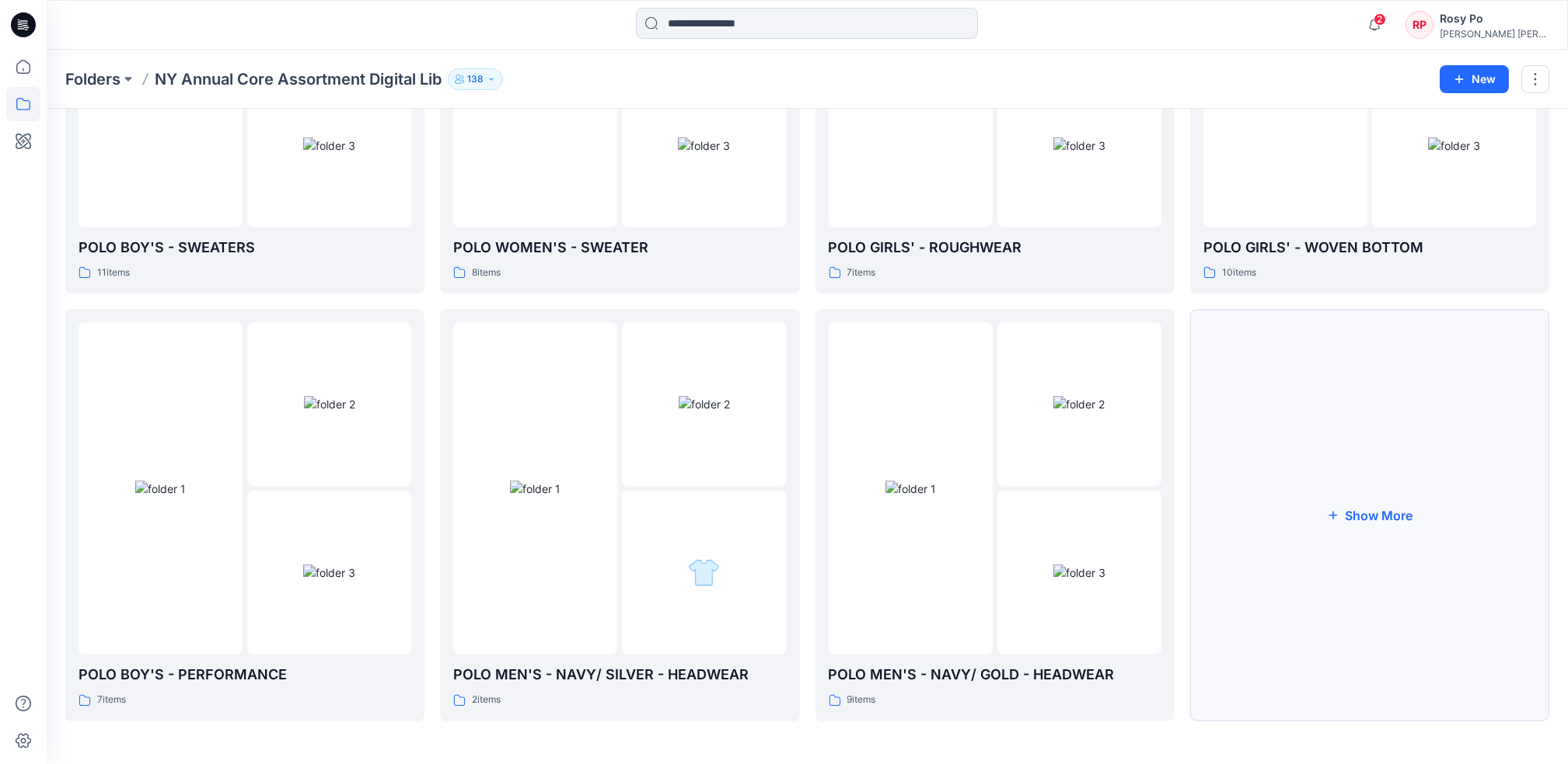
click at [1363, 569] on button "Show More" at bounding box center [1369, 515] width 359 height 413
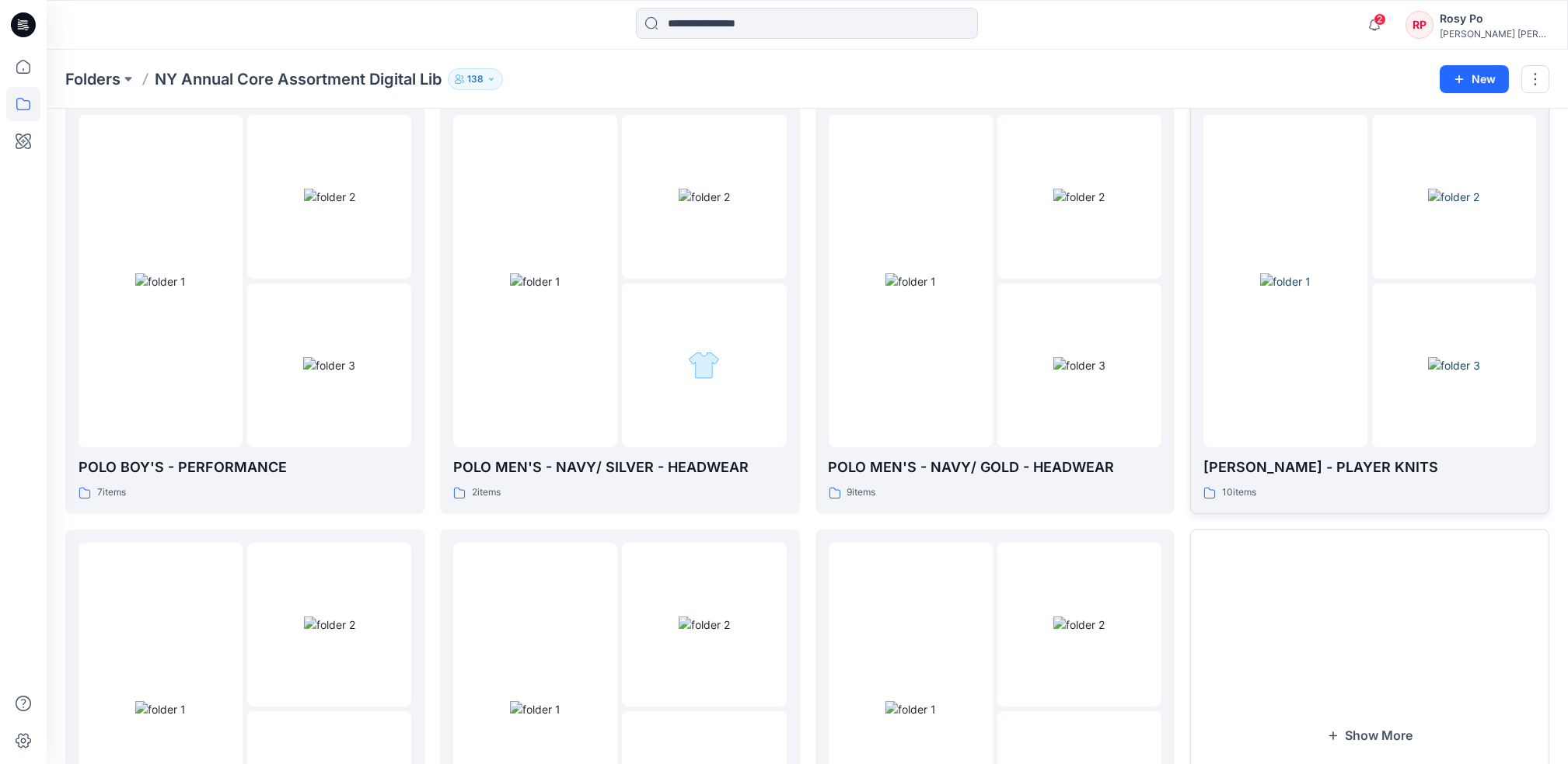
scroll to position [1886, 0]
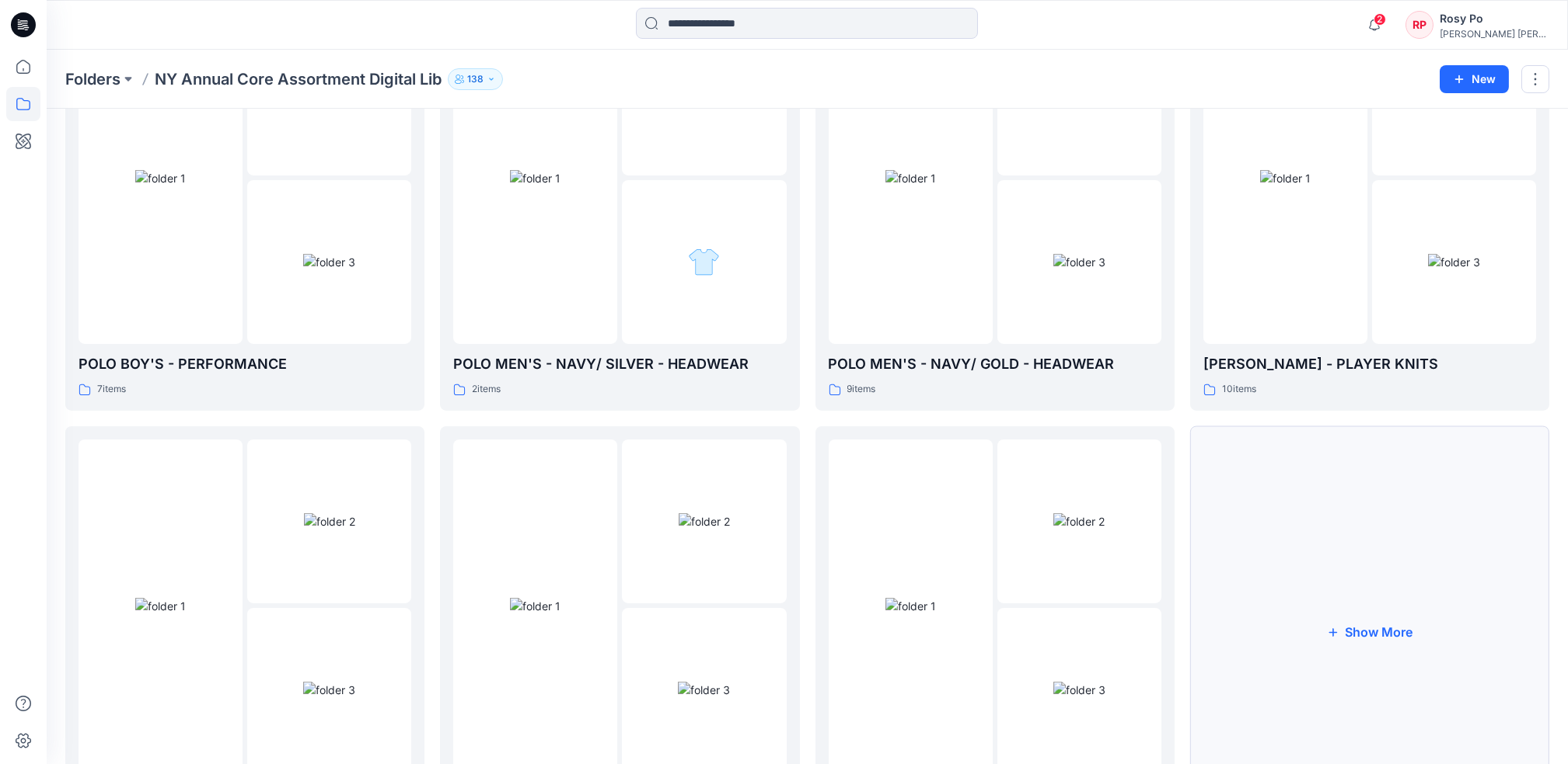
click at [1331, 607] on button "Show More" at bounding box center [1369, 633] width 359 height 413
click at [918, 273] on div at bounding box center [910, 177] width 164 height 333
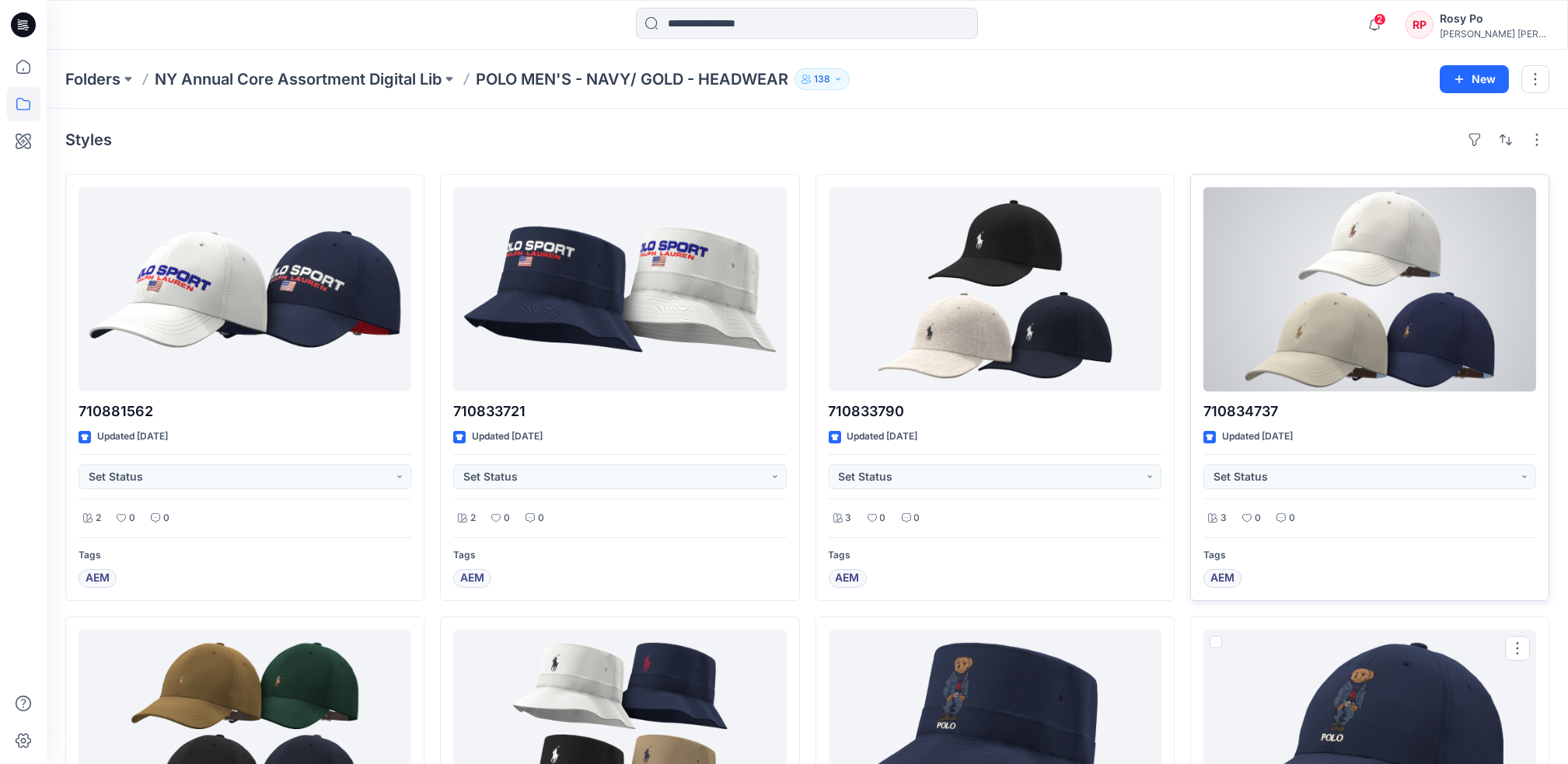
click at [1394, 327] on div at bounding box center [1369, 289] width 333 height 204
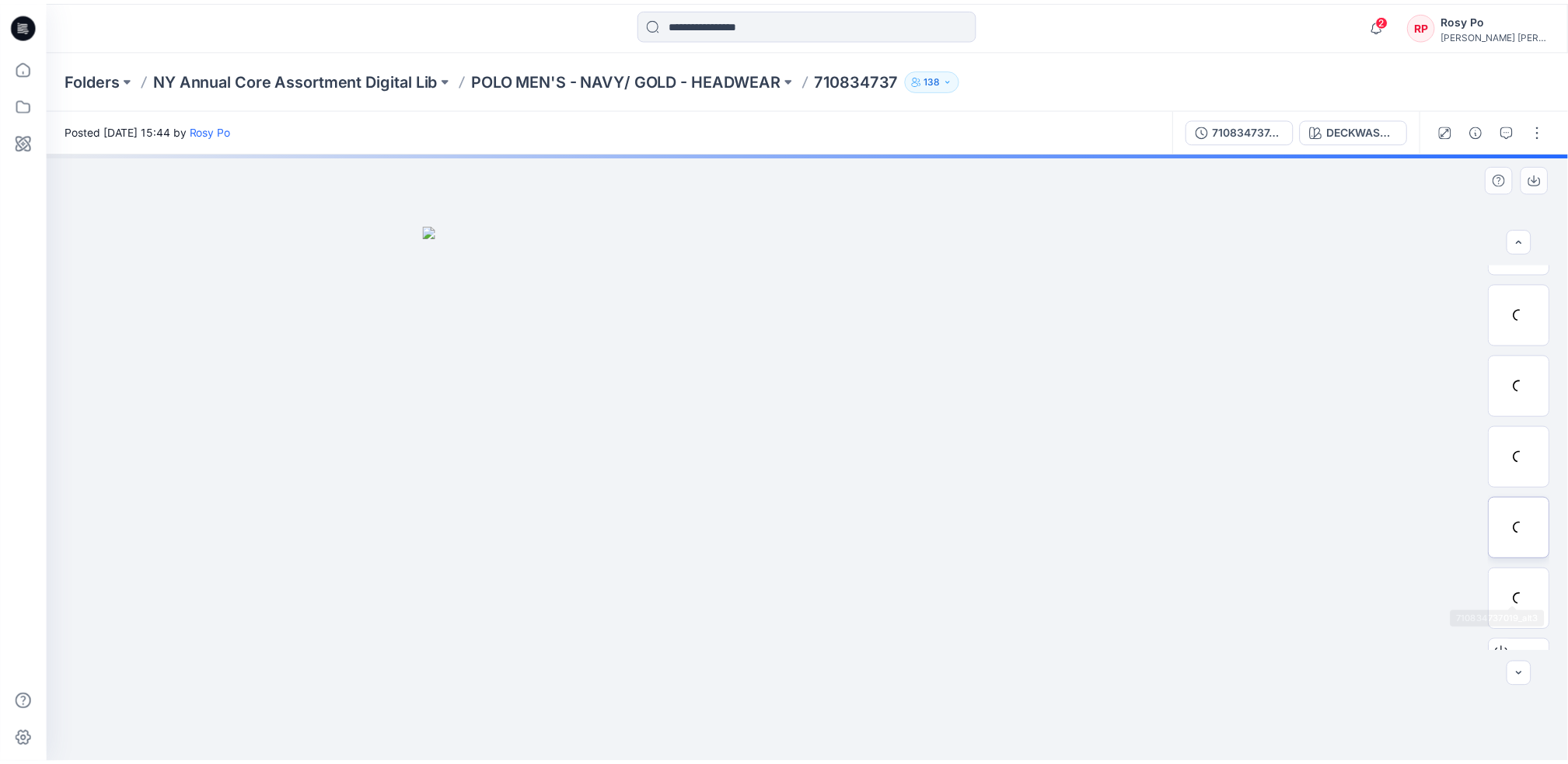
scroll to position [174, 0]
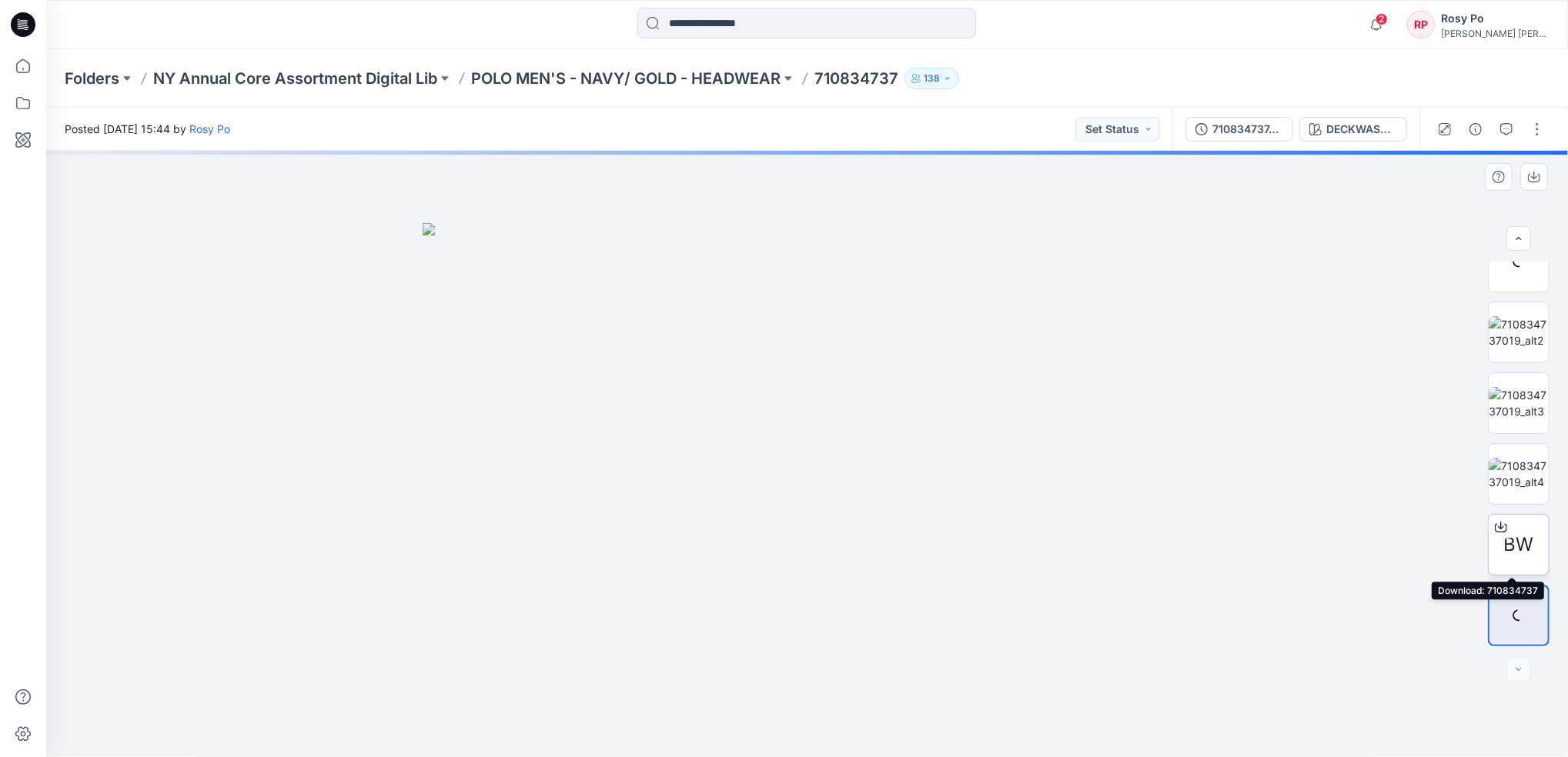
click at [1489, 521] on div at bounding box center [1501, 528] width 25 height 25
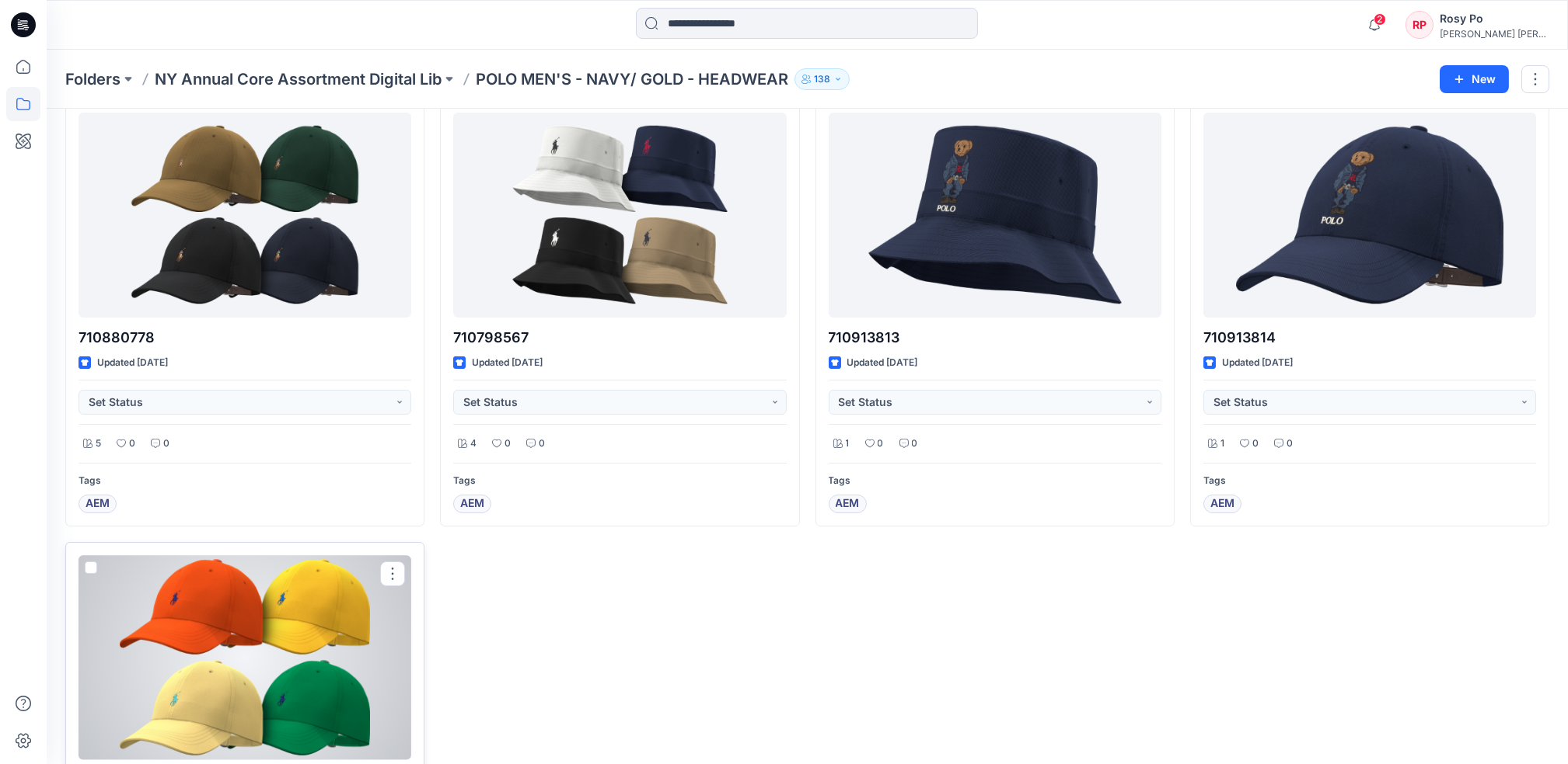
scroll to position [741, 0]
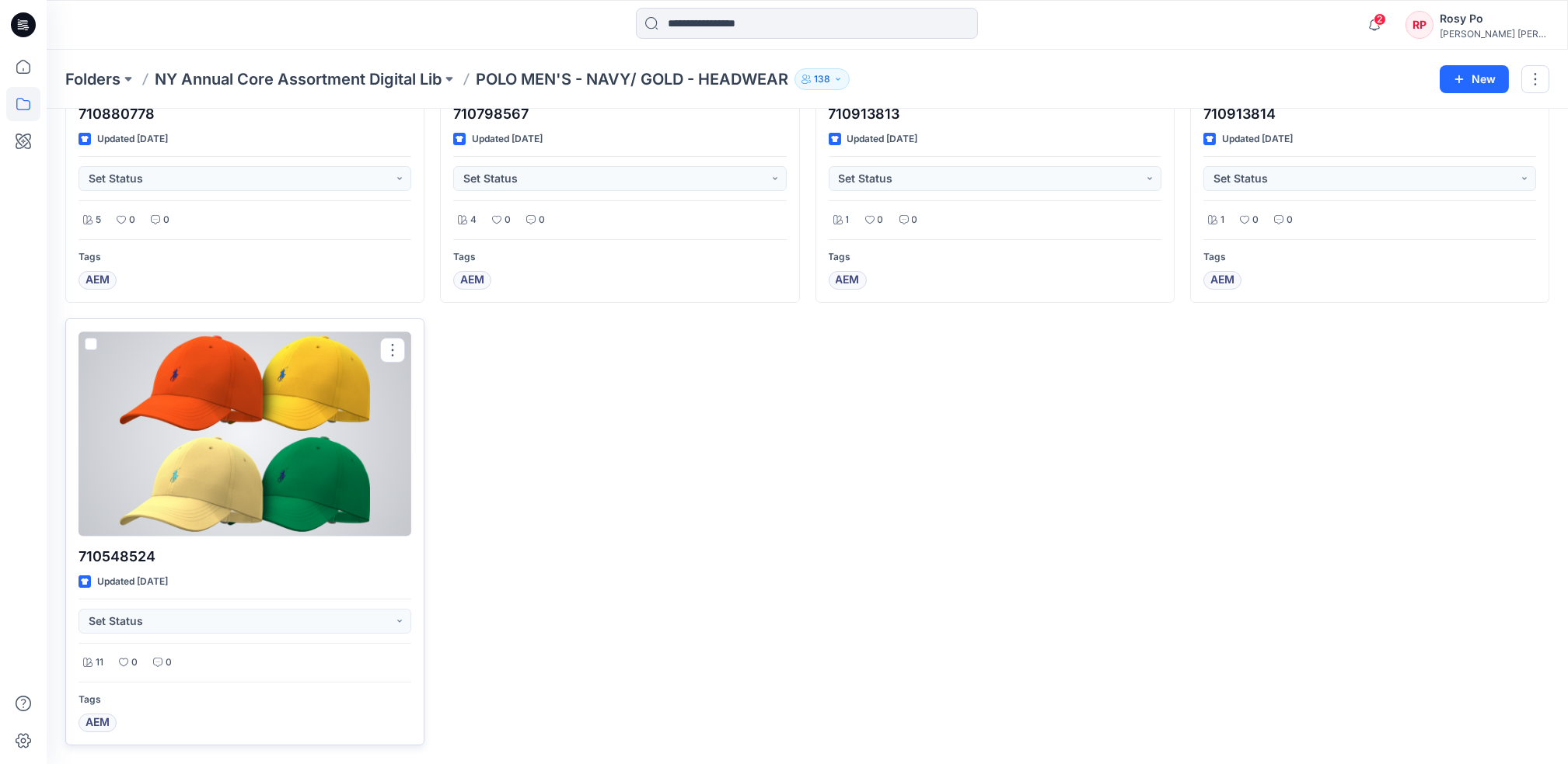
click at [302, 495] on div at bounding box center [244, 434] width 333 height 204
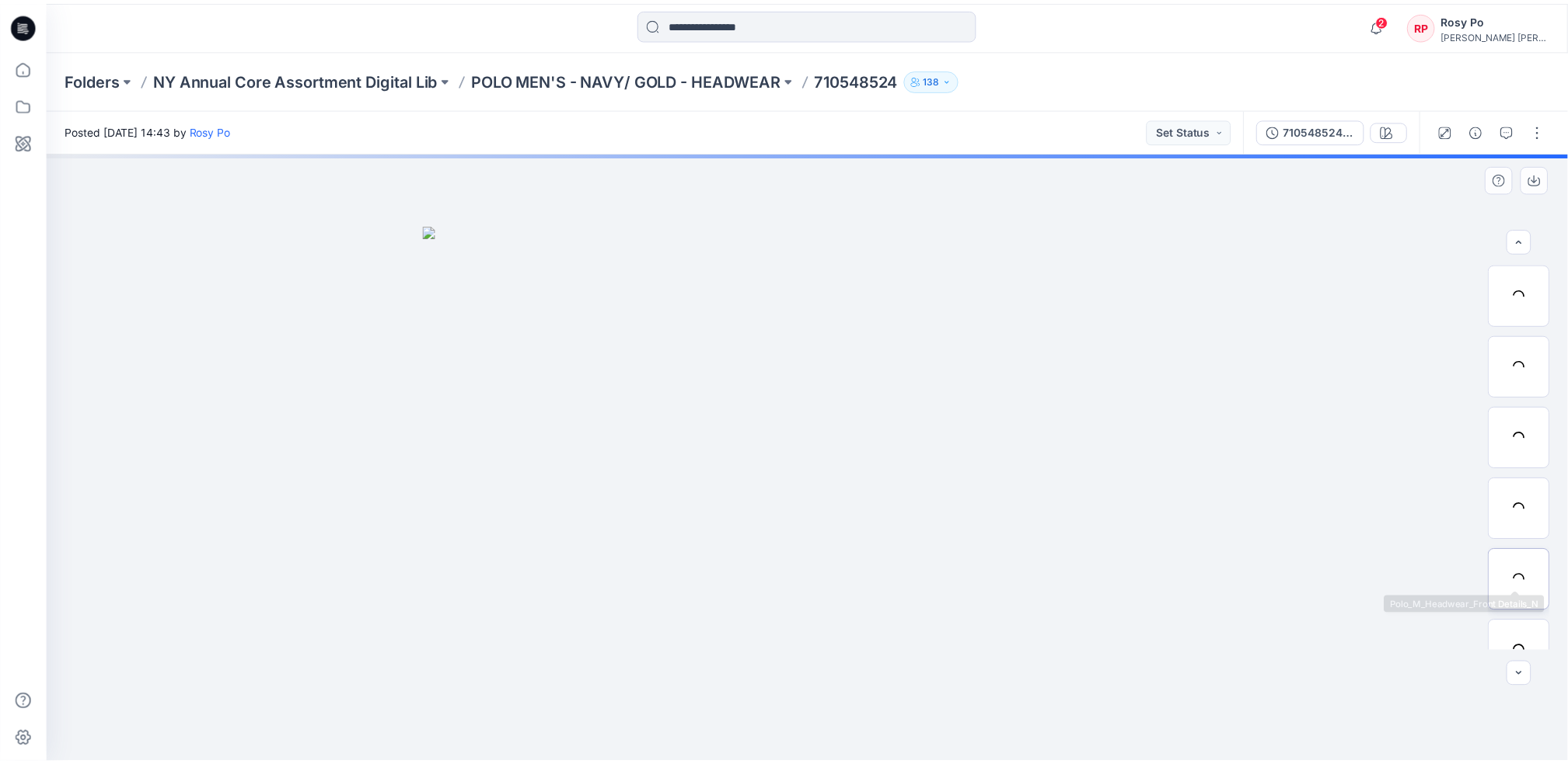
scroll to position [174, 0]
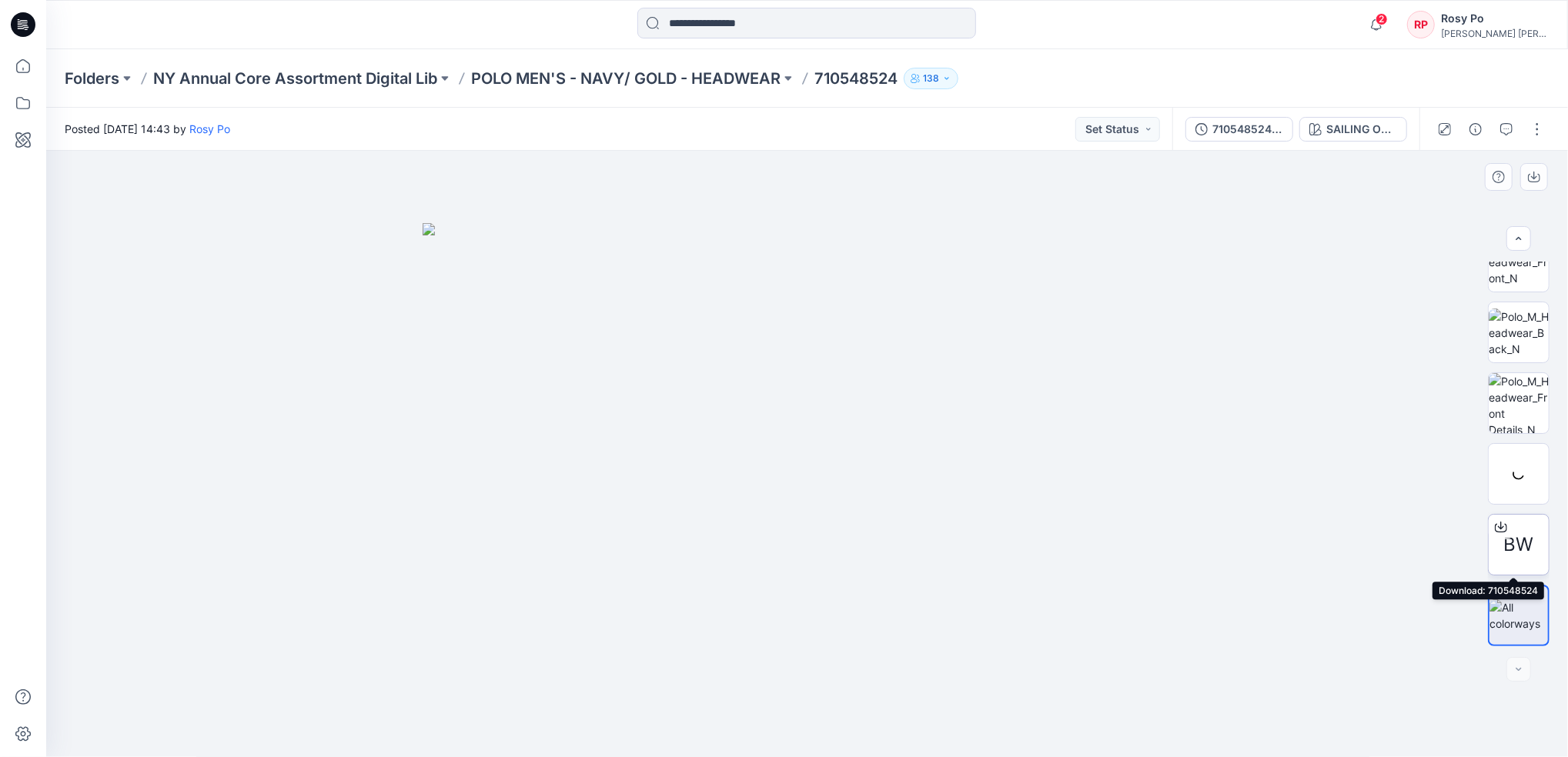
click at [1499, 526] on icon at bounding box center [1501, 528] width 12 height 12
click at [20, 69] on icon at bounding box center [23, 66] width 34 height 34
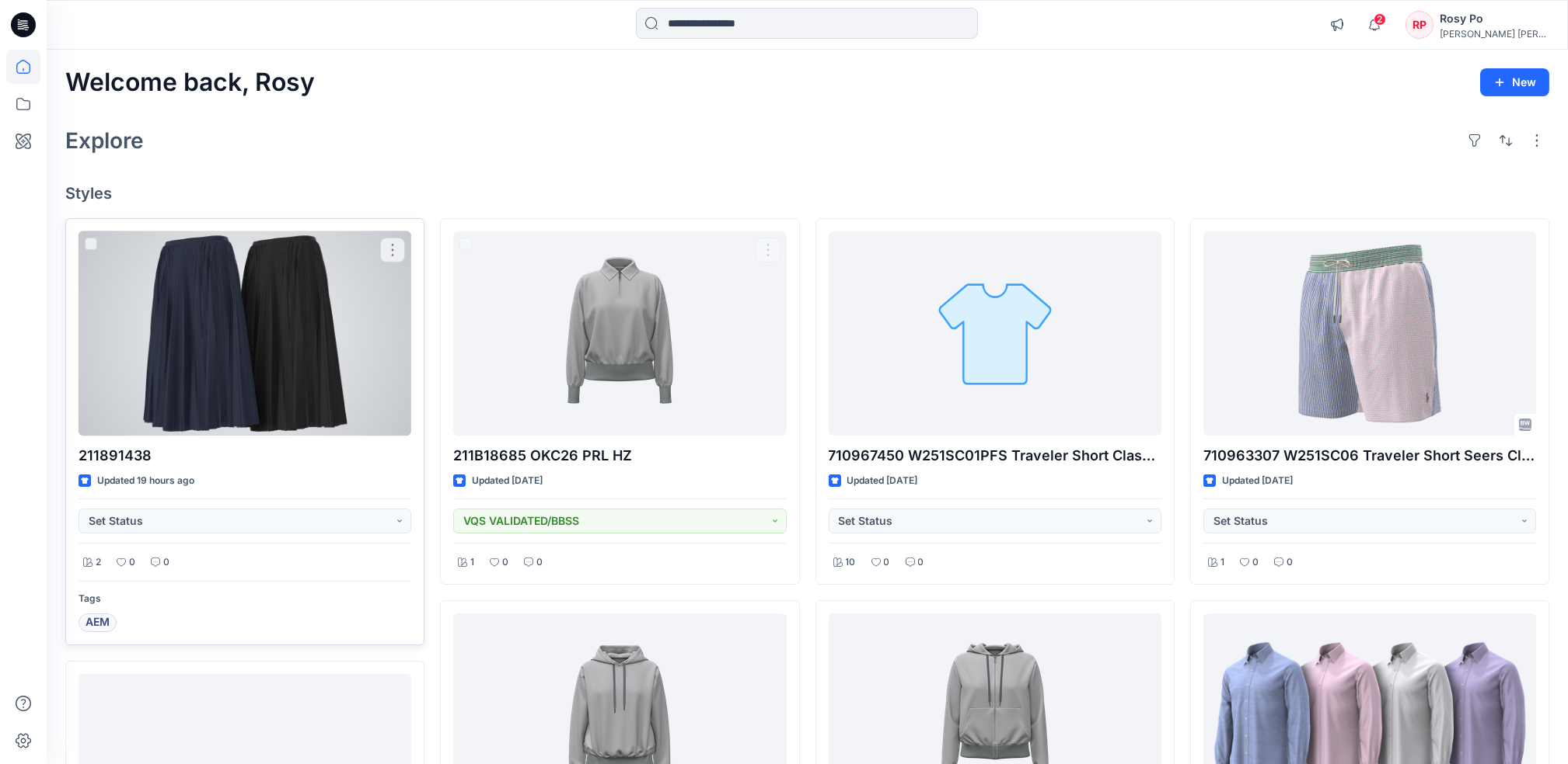
click at [358, 432] on div at bounding box center [244, 334] width 333 height 204
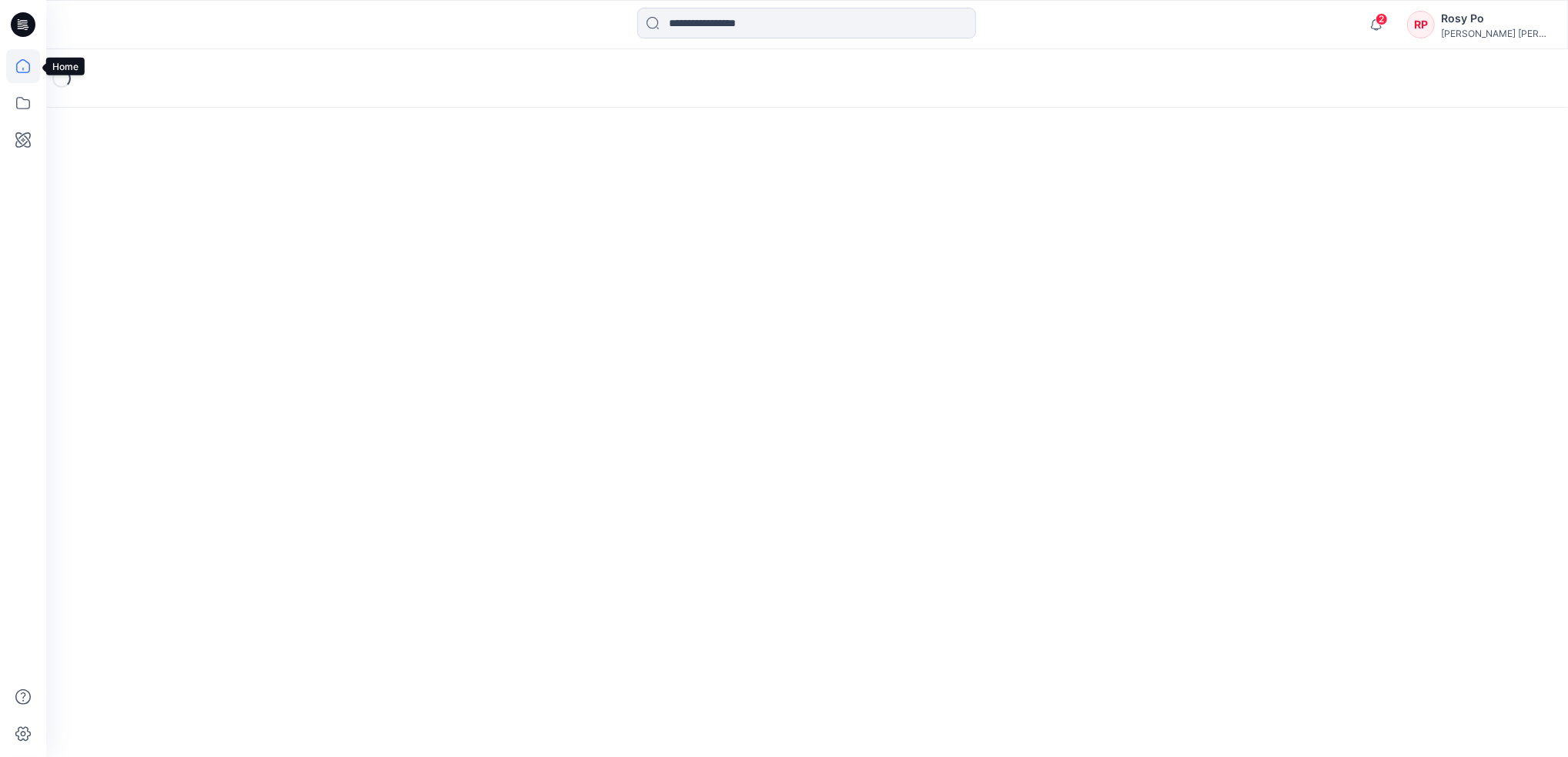
click at [26, 59] on icon at bounding box center [23, 66] width 34 height 34
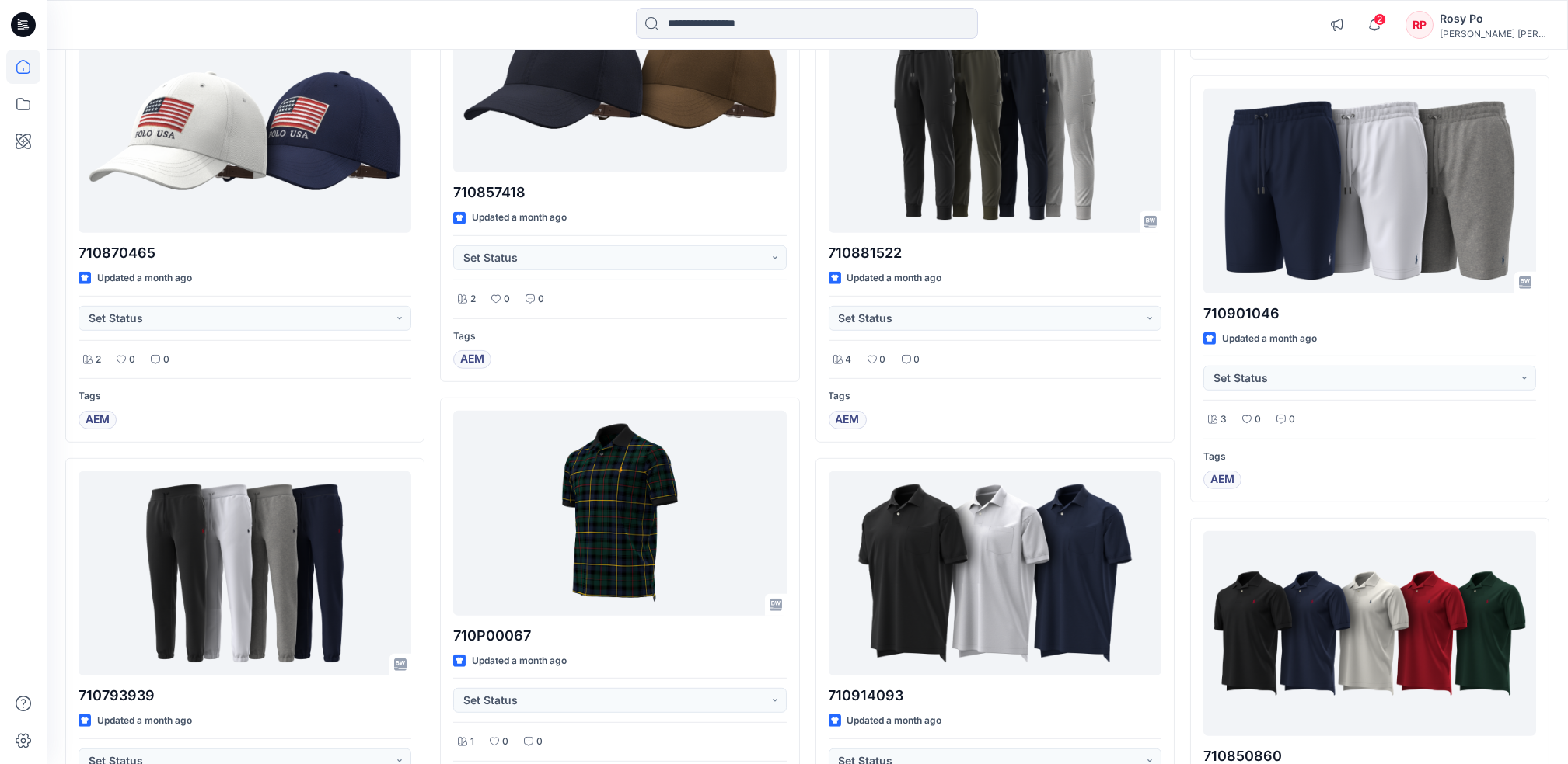
scroll to position [3932, 0]
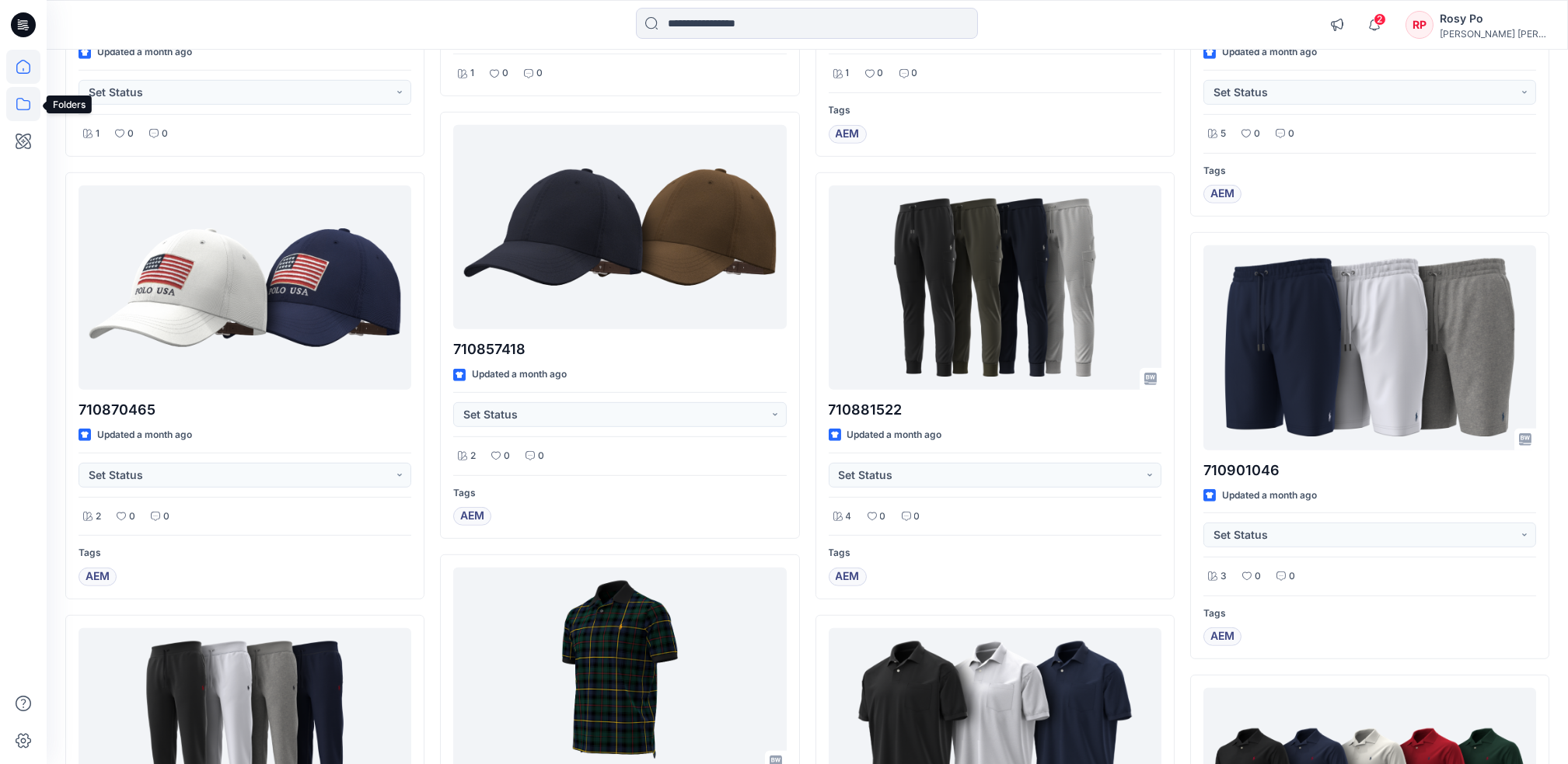
click at [13, 91] on icon at bounding box center [23, 104] width 35 height 35
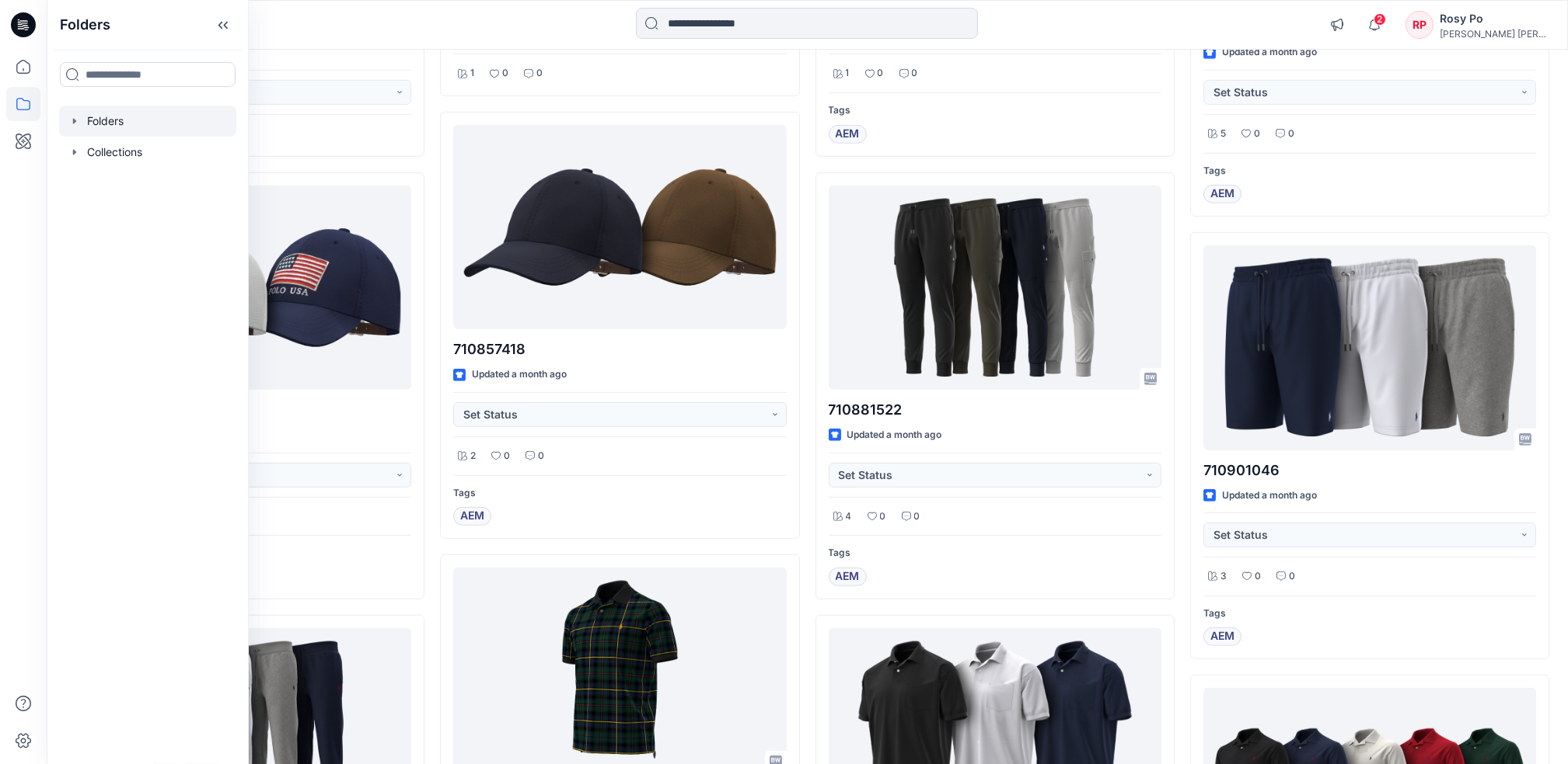
click at [103, 129] on div at bounding box center [148, 121] width 178 height 31
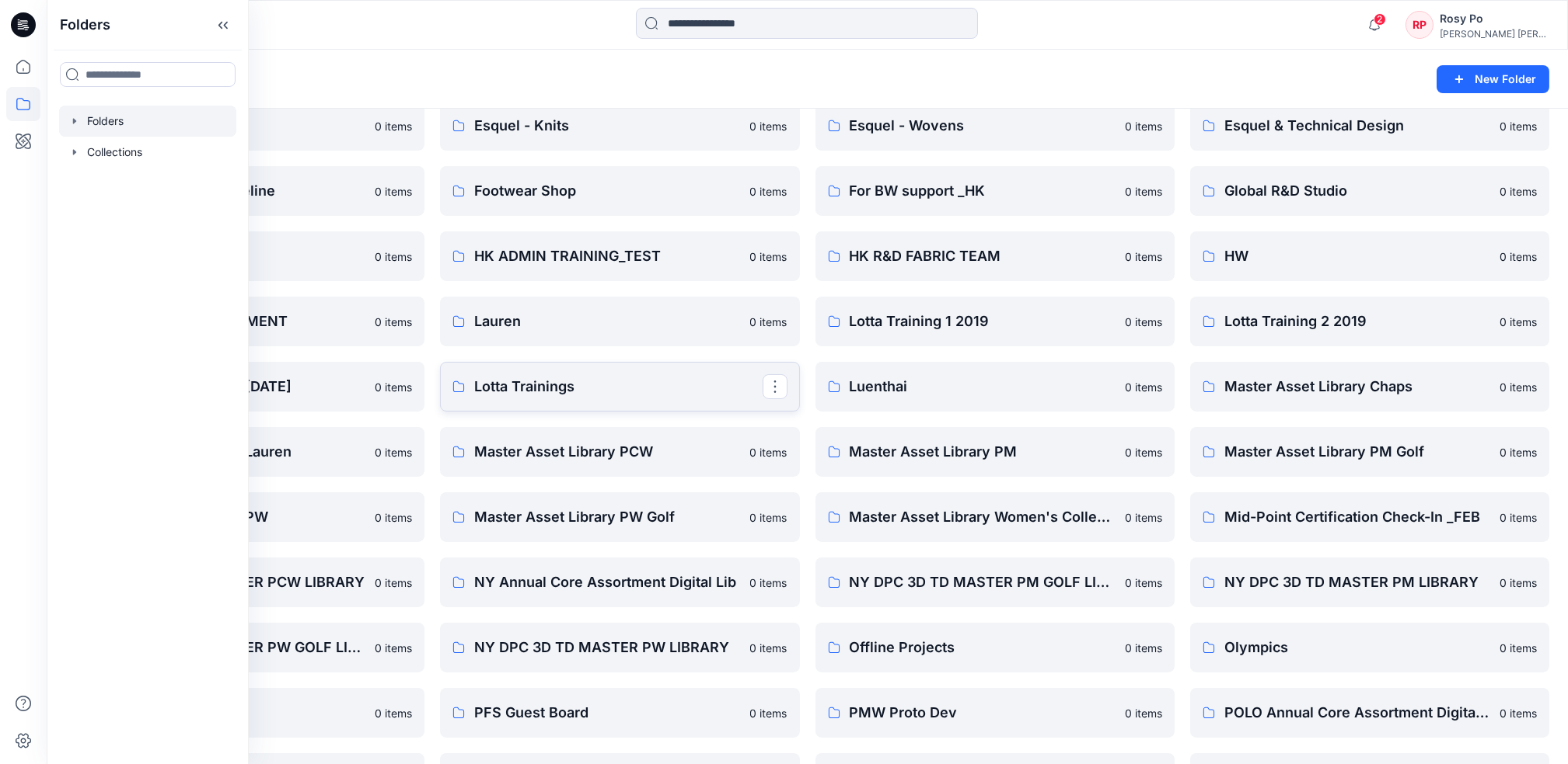
scroll to position [725, 0]
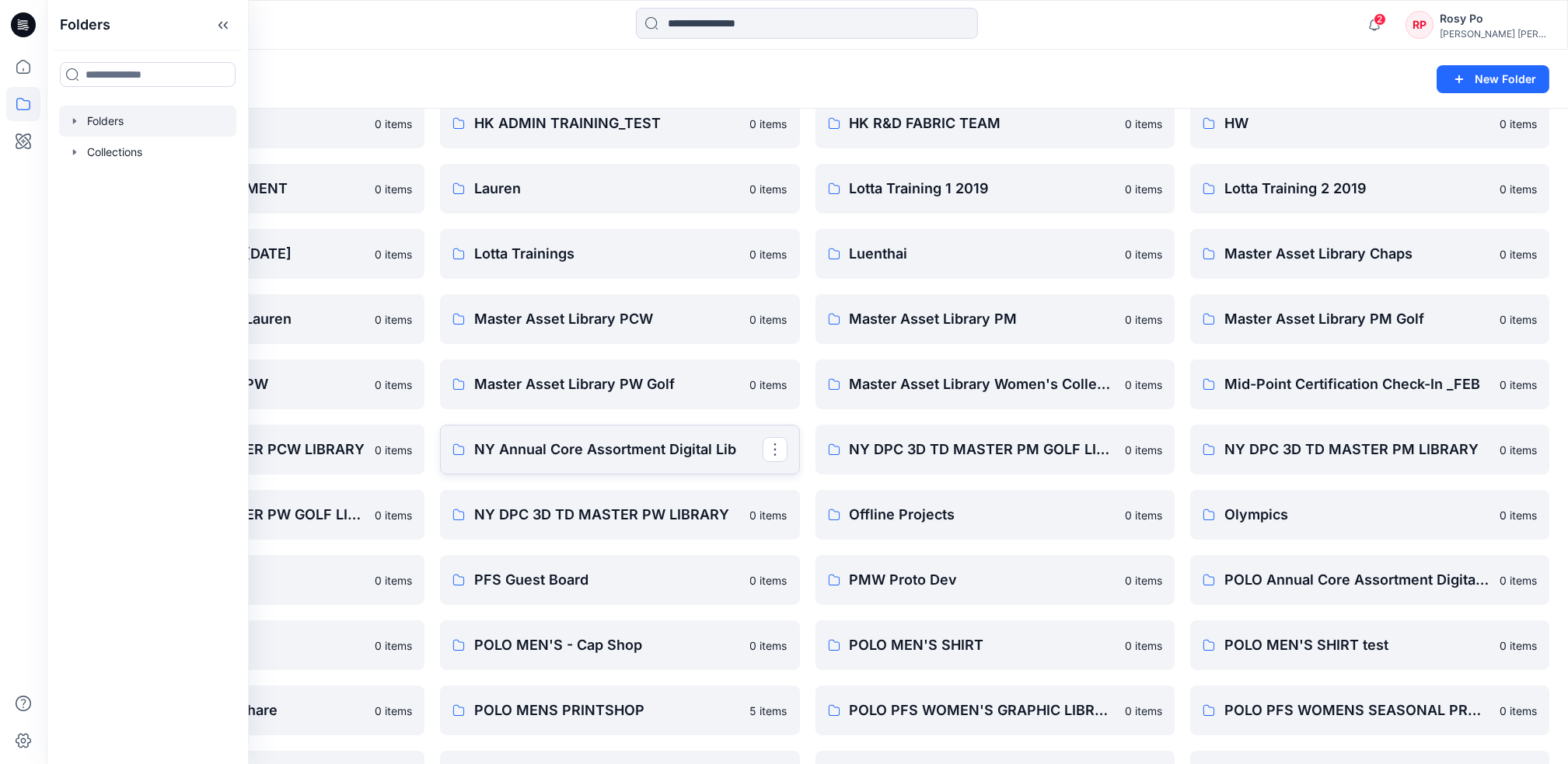
click at [639, 454] on p "NY Annual Core Assortment Digital Lib" at bounding box center [618, 450] width 288 height 22
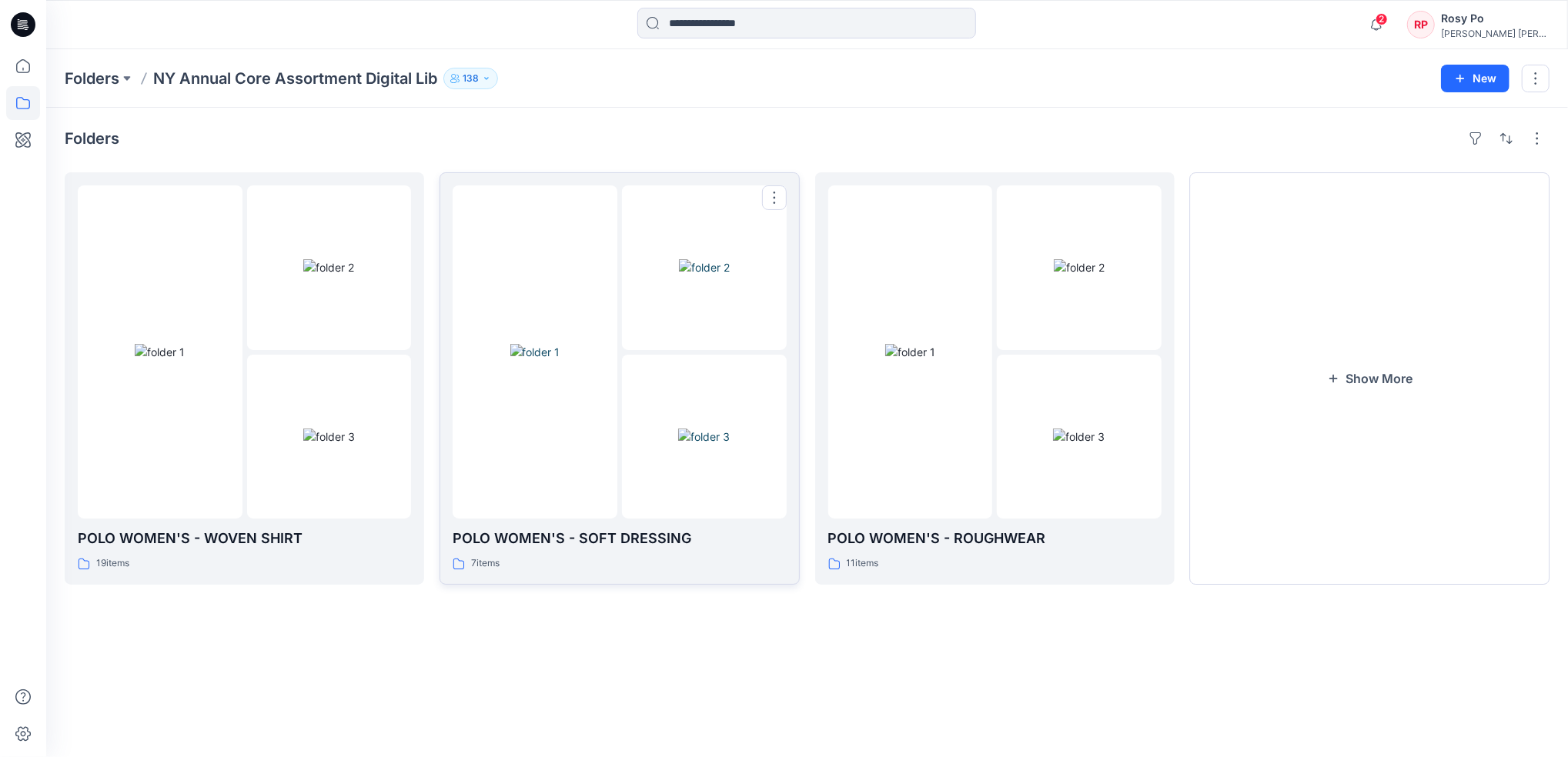
click at [678, 445] on img at bounding box center [704, 437] width 52 height 16
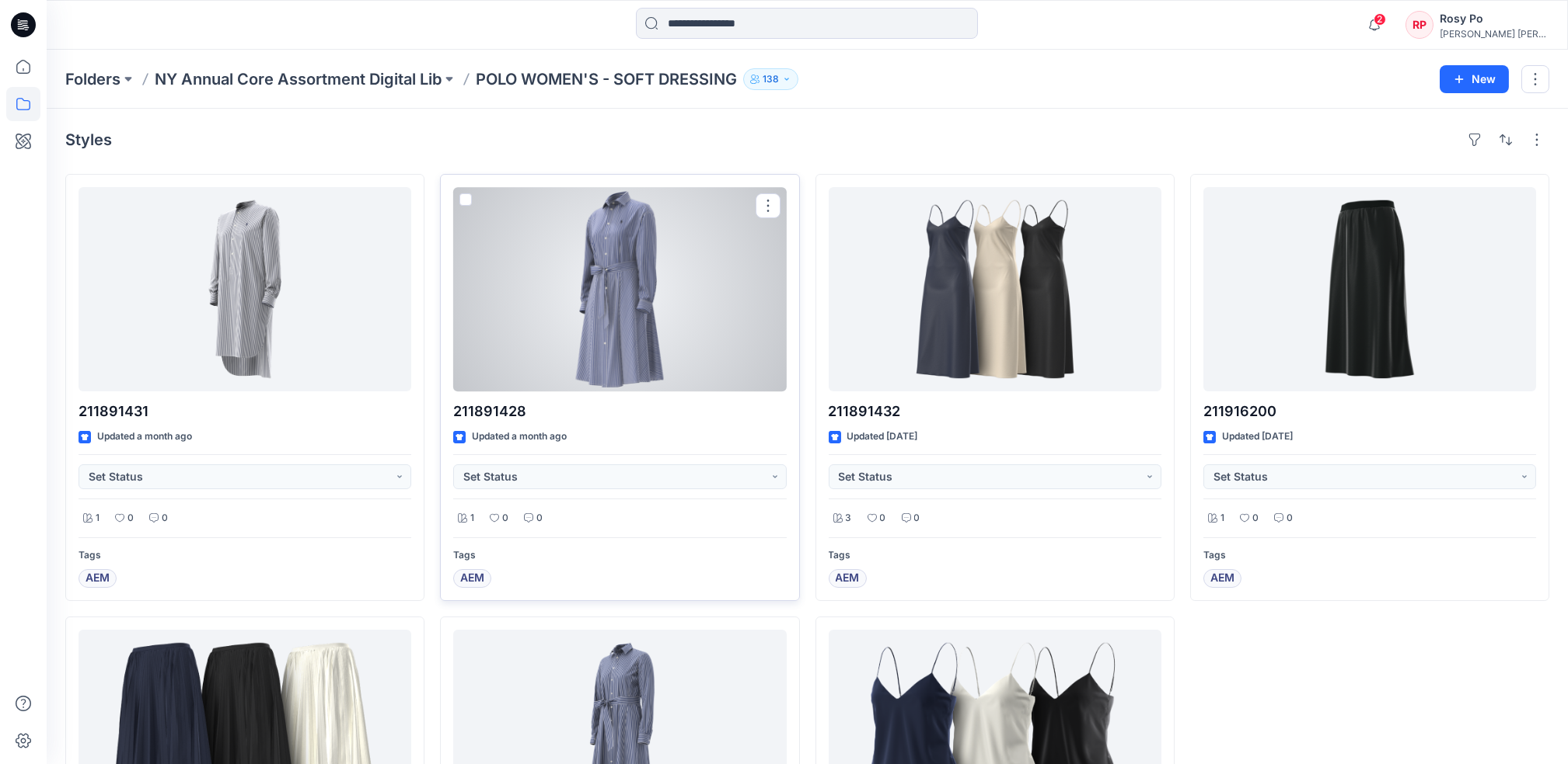
click at [674, 327] on div at bounding box center [619, 289] width 333 height 204
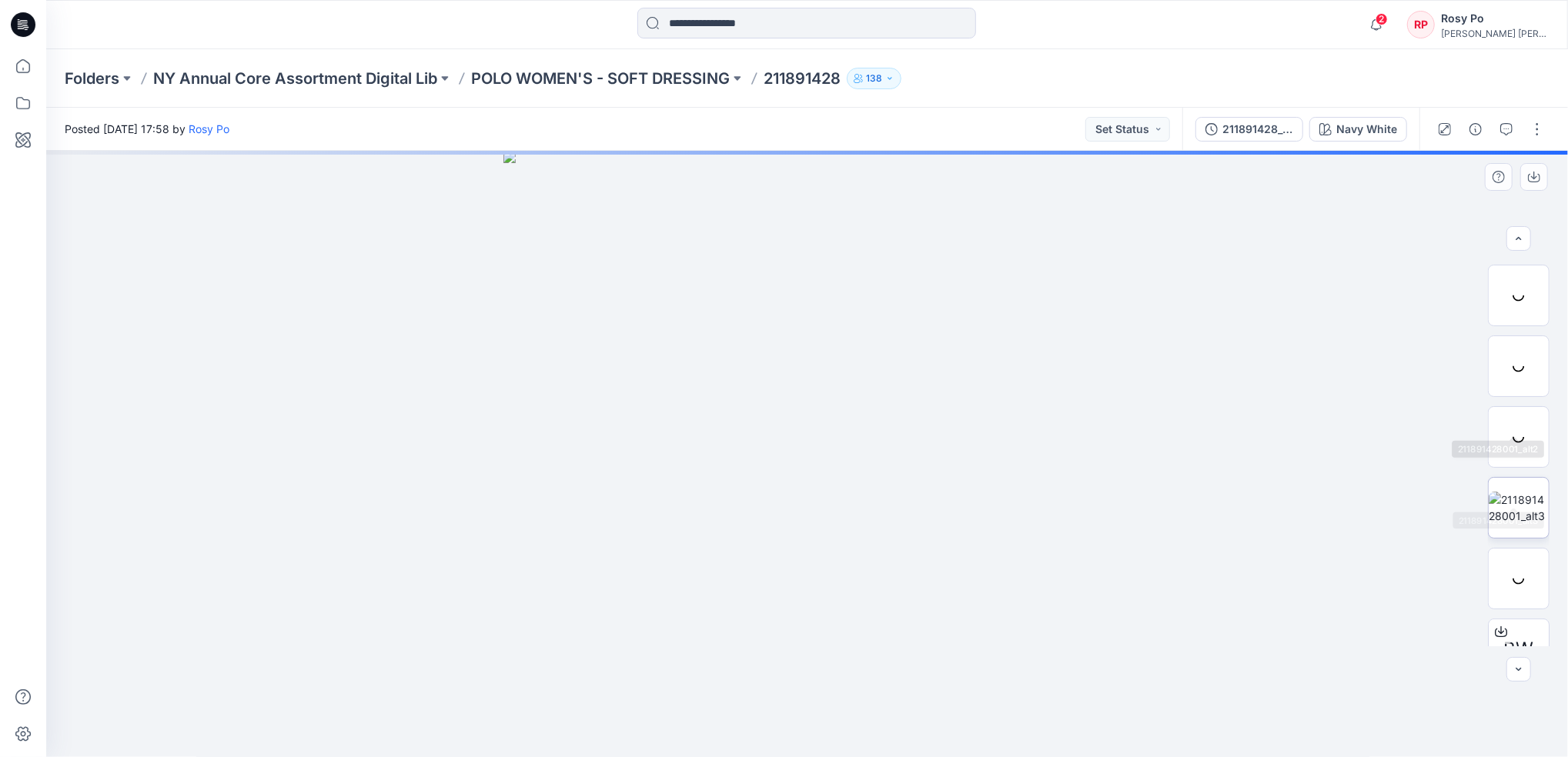
scroll to position [101, 0]
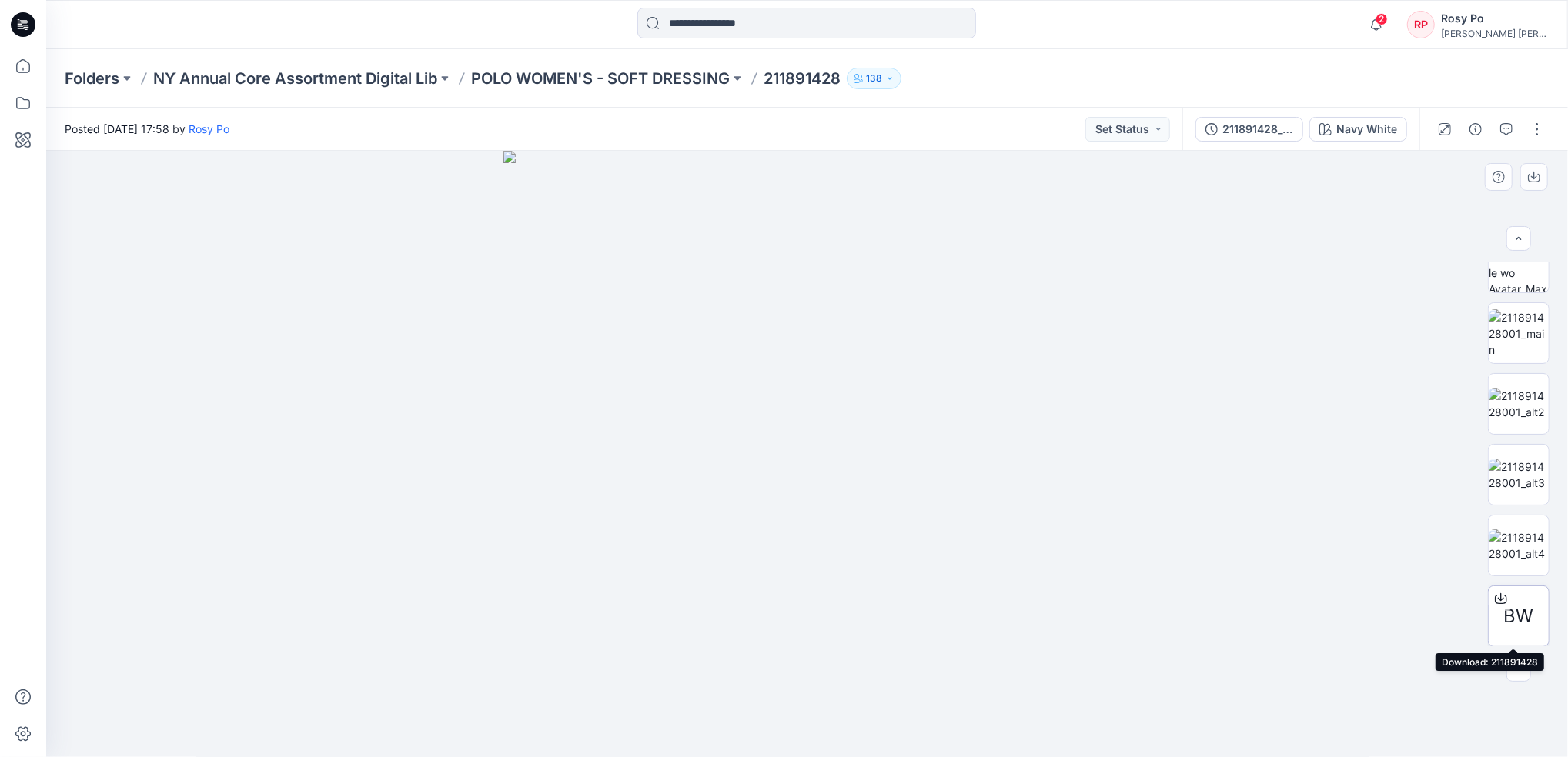
click at [1495, 601] on icon at bounding box center [1501, 599] width 12 height 12
click at [529, 80] on p "POLO WOMEN'S - SOFT DRESSING" at bounding box center [601, 78] width 259 height 22
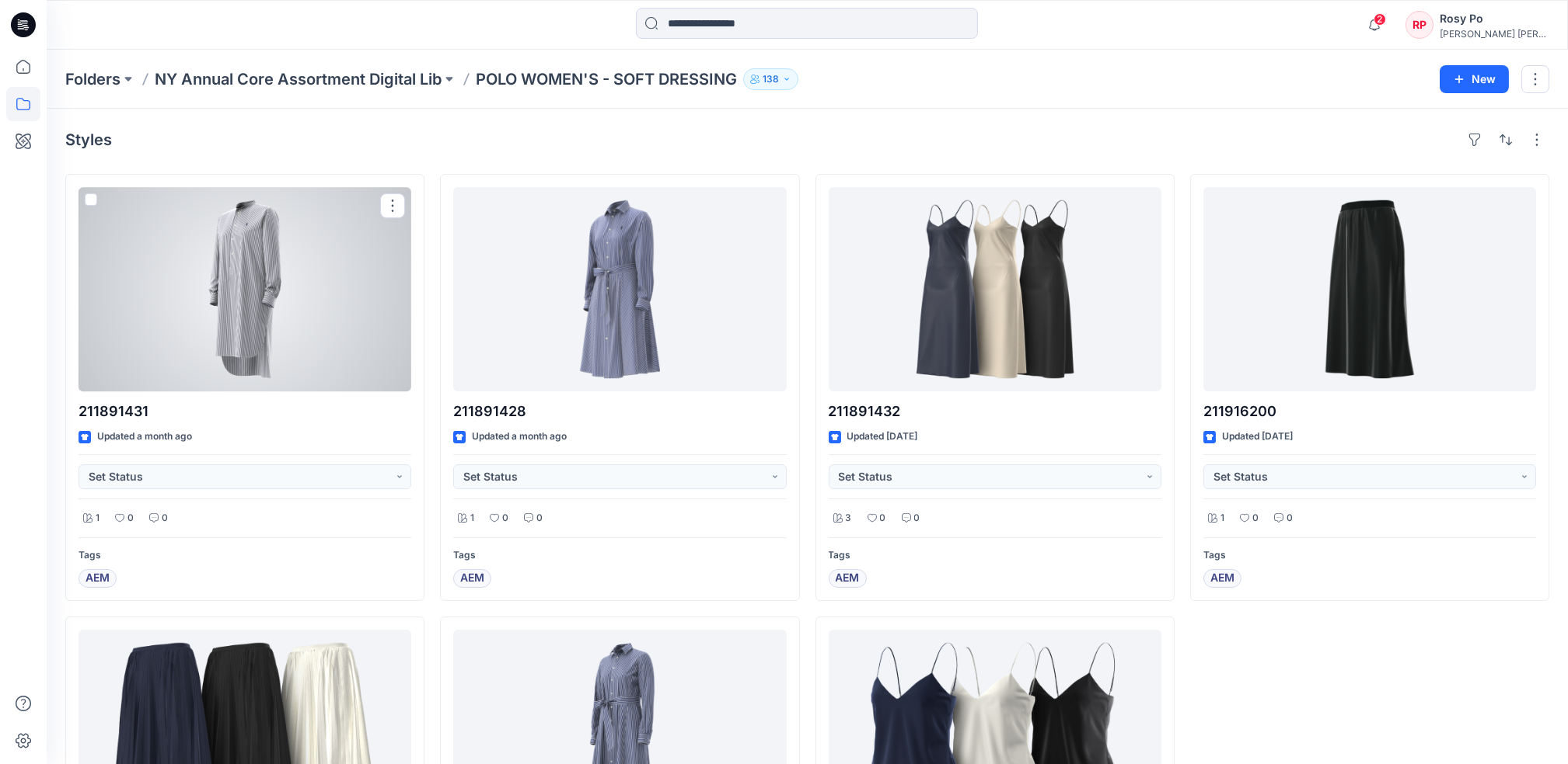
click at [300, 317] on div at bounding box center [244, 289] width 333 height 204
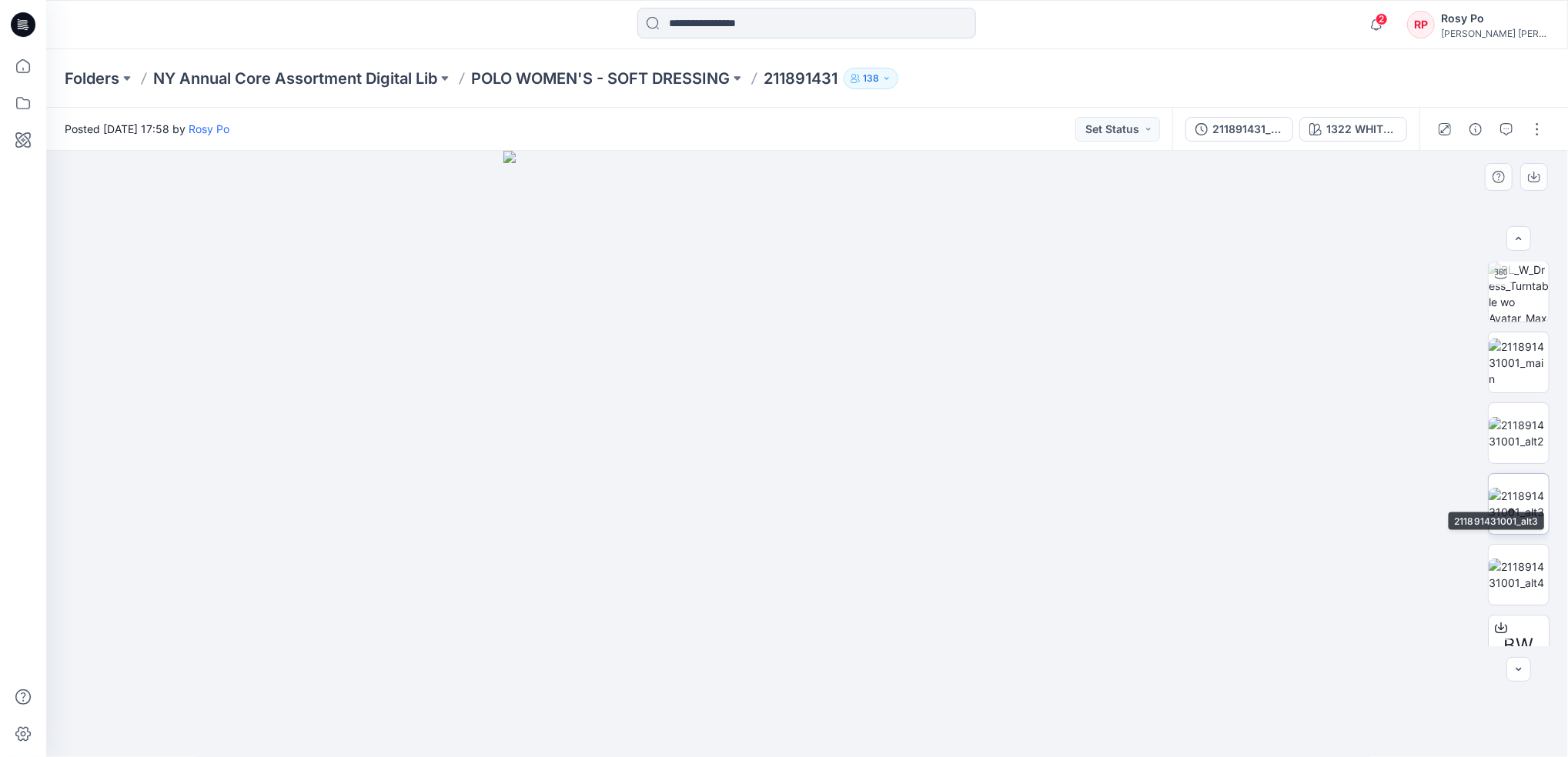
scroll to position [101, 0]
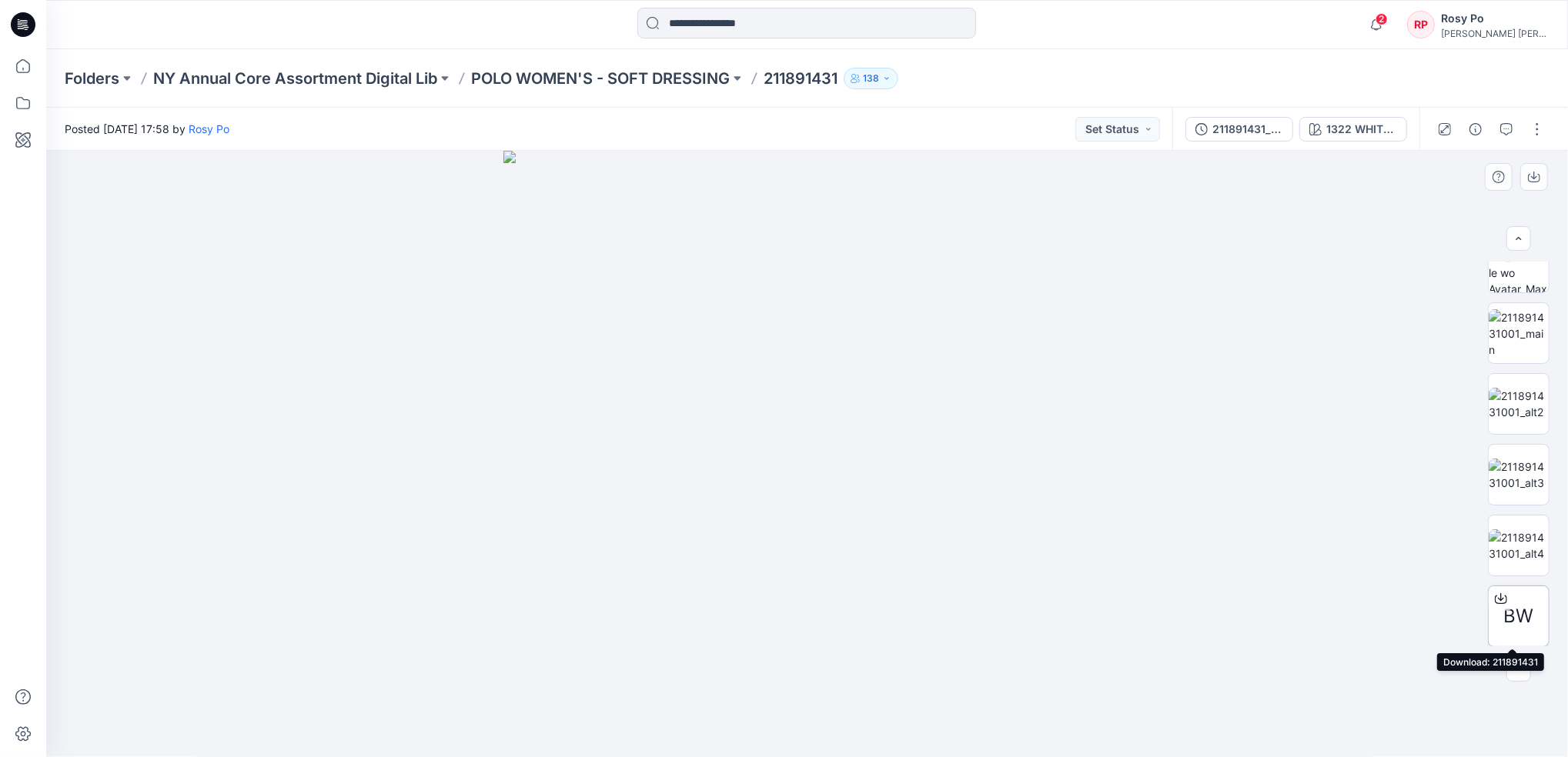
click at [1499, 593] on icon at bounding box center [1501, 599] width 12 height 12
